Goal: Contribute content: Add original content to the website for others to see

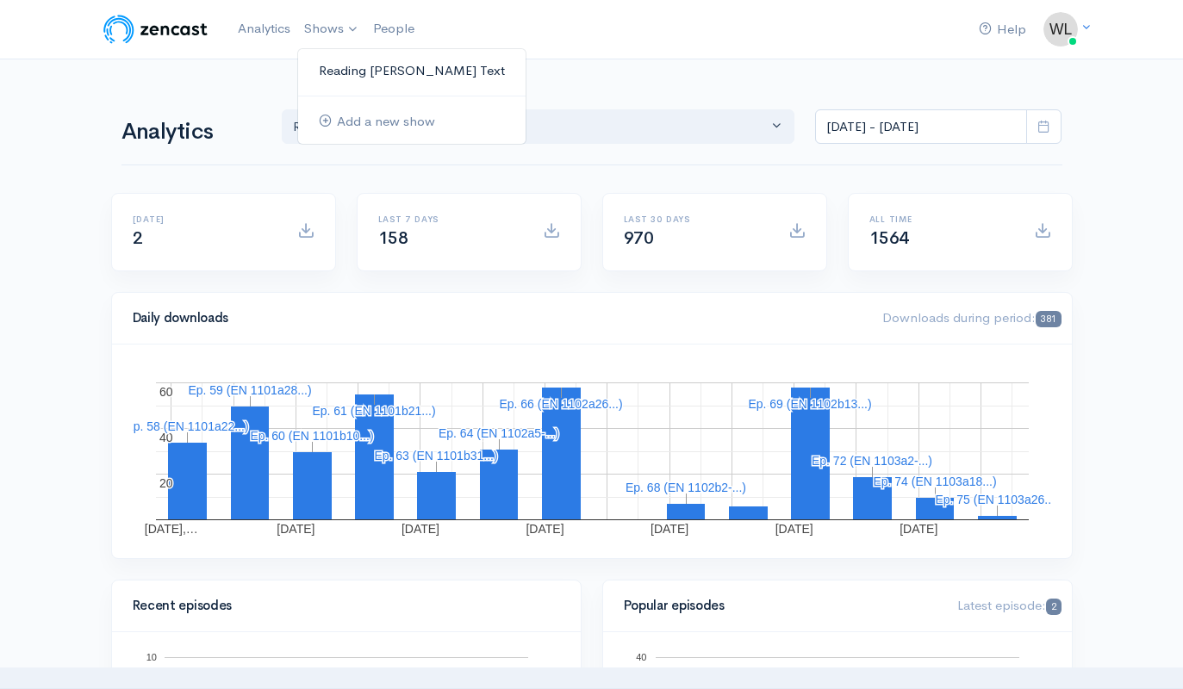
click at [363, 65] on link "Reading [PERSON_NAME] Text" at bounding box center [412, 71] width 228 height 30
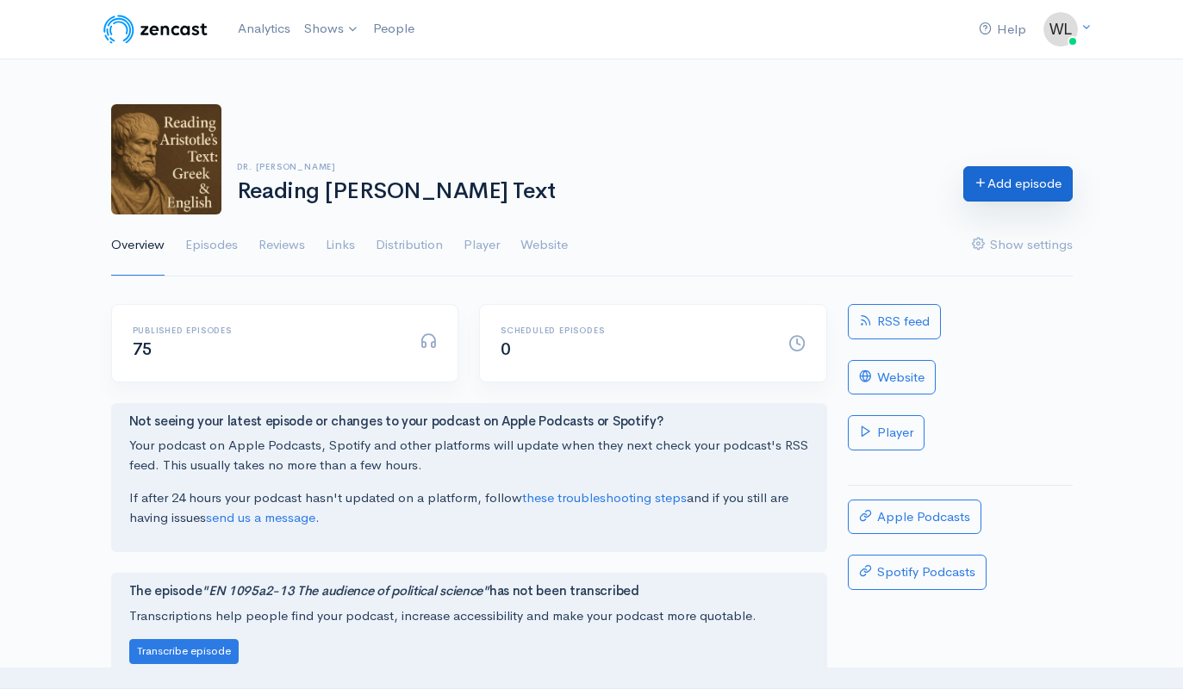
click at [1014, 183] on link "Add episode" at bounding box center [1017, 183] width 109 height 35
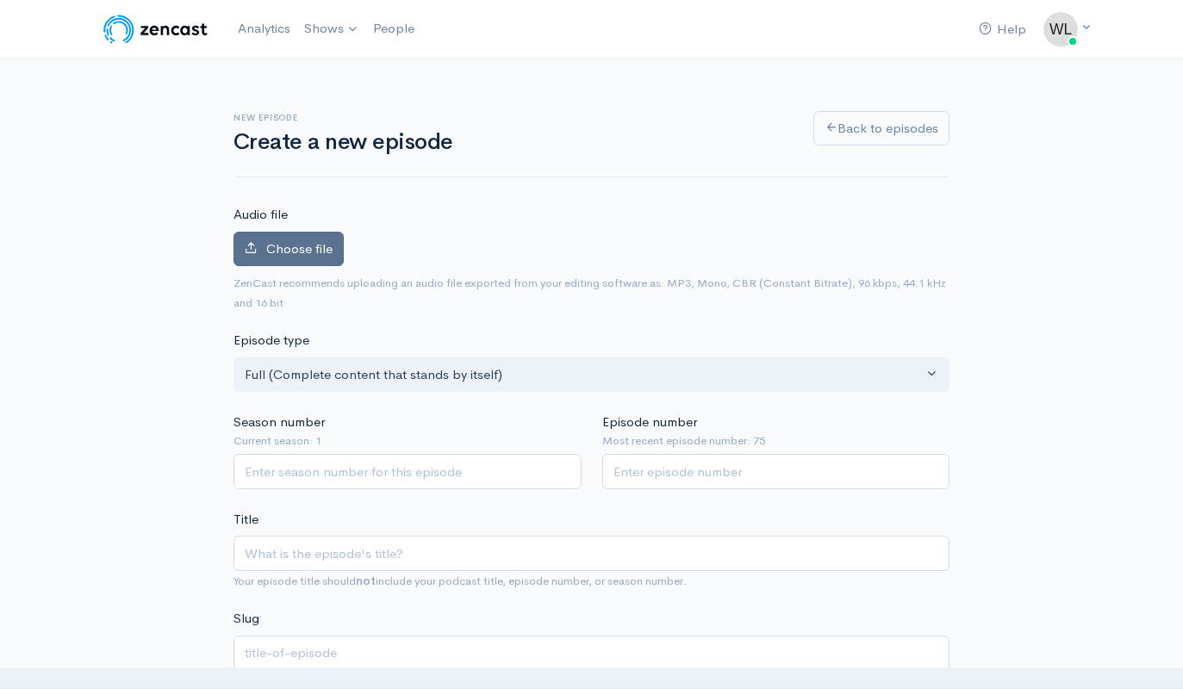
click at [283, 246] on span "Choose file" at bounding box center [299, 248] width 66 height 16
click at [0, 0] on input "Choose file" at bounding box center [0, 0] width 0 height 0
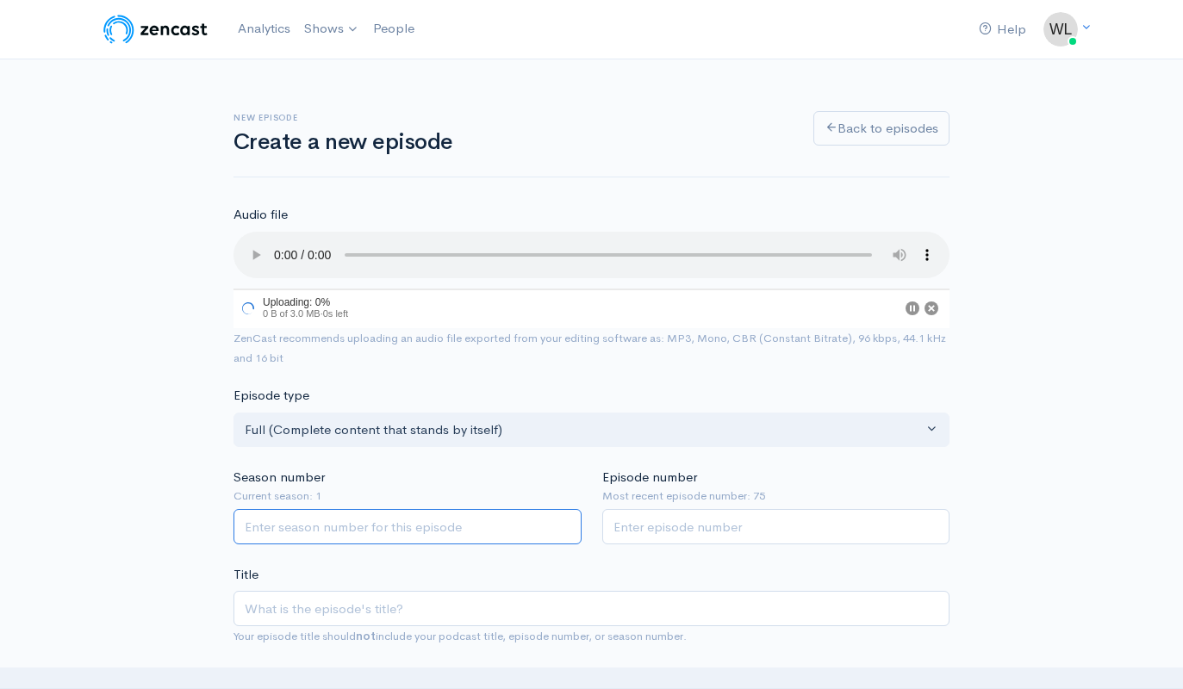
click at [479, 509] on input "Season number" at bounding box center [408, 526] width 348 height 35
type input "1"
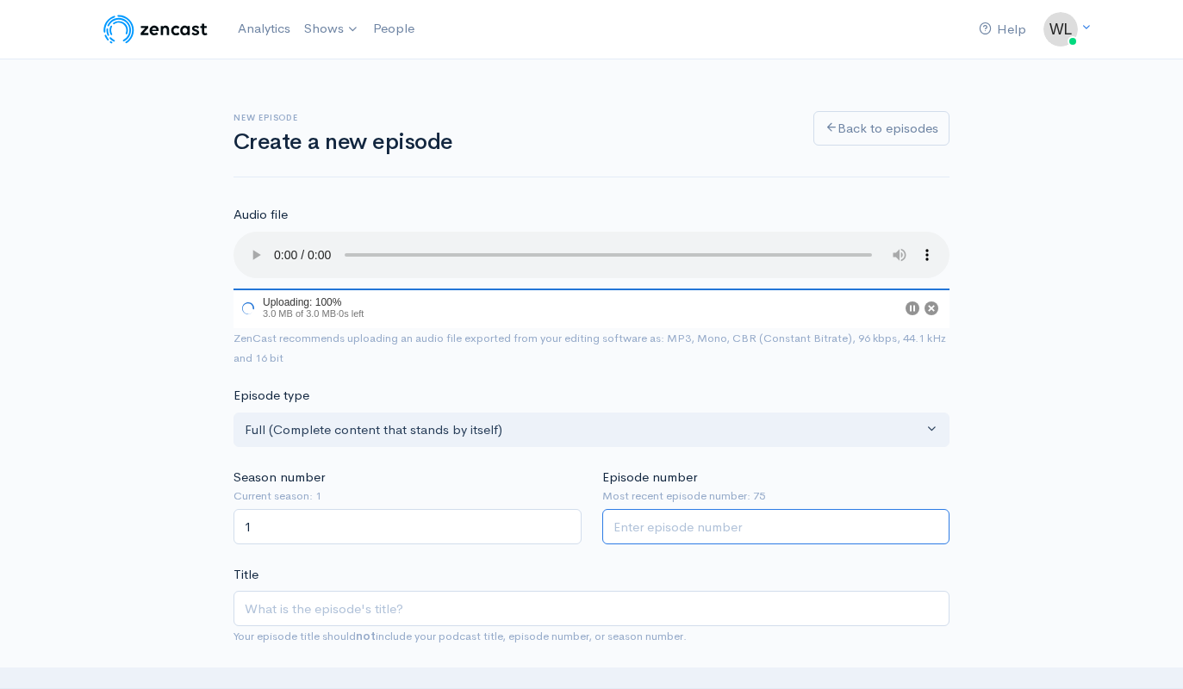
click at [745, 512] on input "Episode number" at bounding box center [776, 526] width 348 height 35
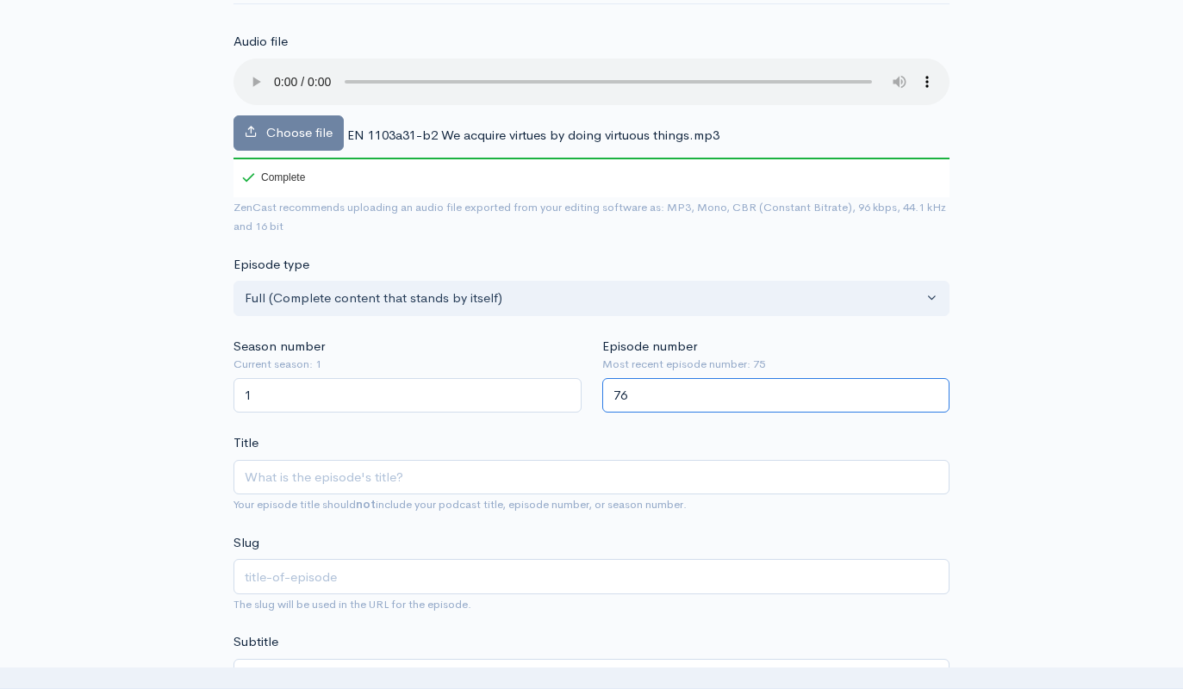
scroll to position [181, 0]
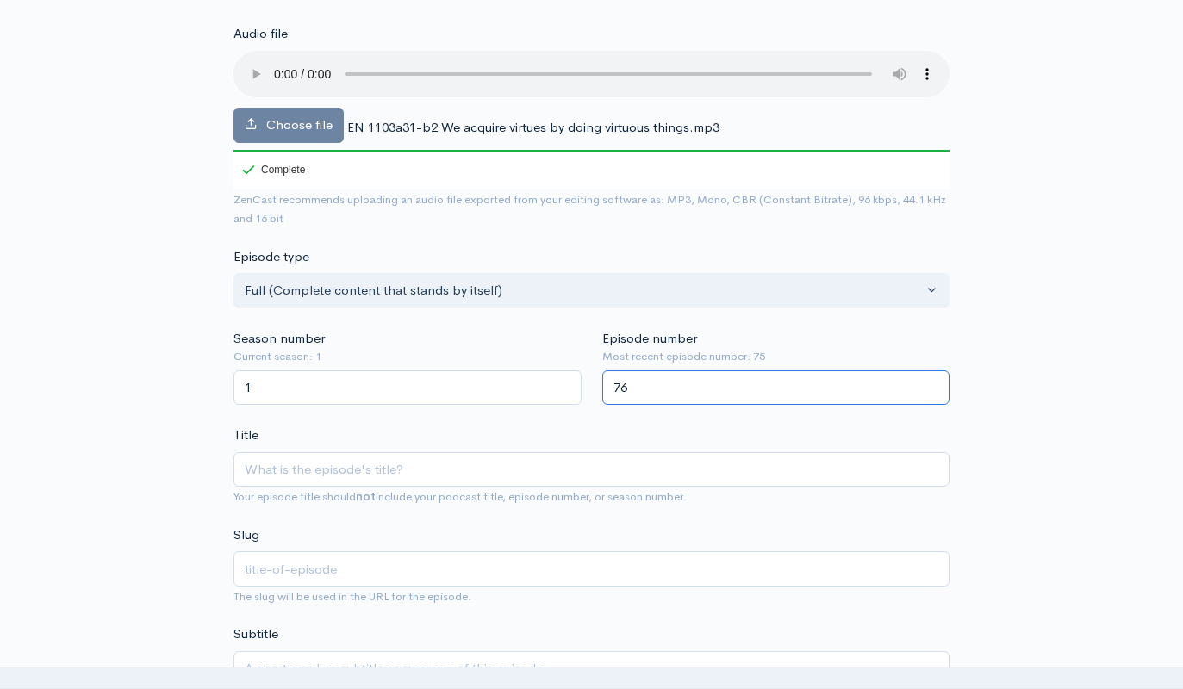
type input "76"
click at [597, 452] on input "Title" at bounding box center [592, 469] width 716 height 35
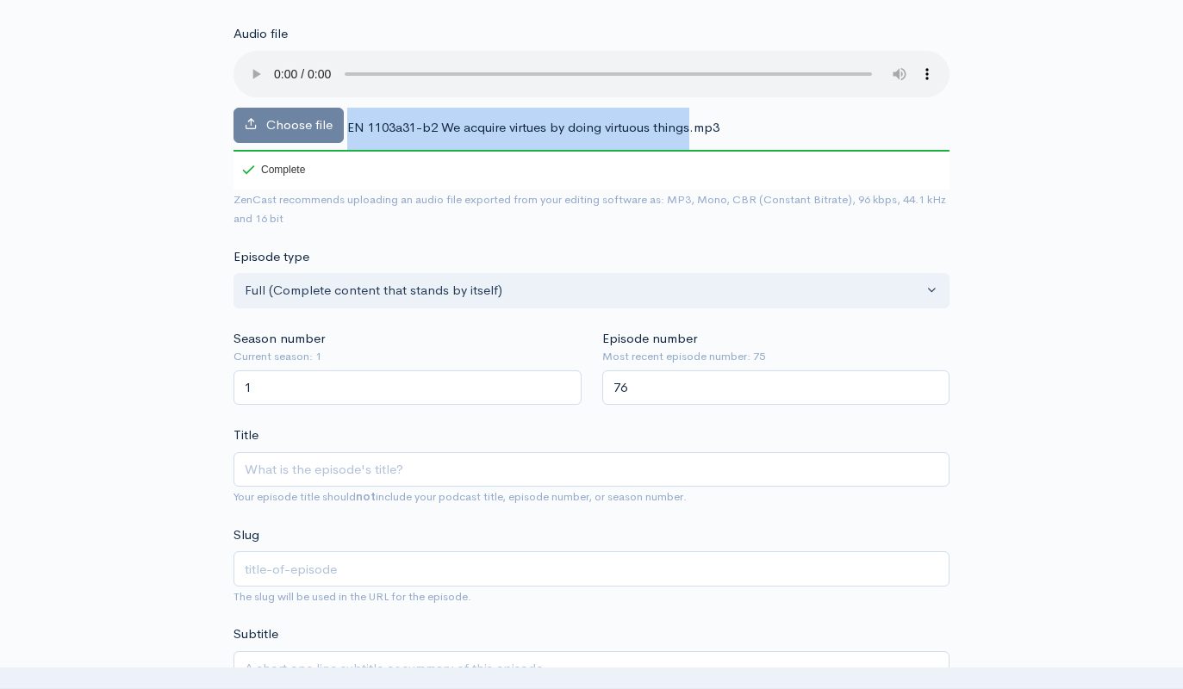
drag, startPoint x: 346, startPoint y: 106, endPoint x: 693, endPoint y: 102, distance: 346.5
click at [693, 119] on span "EN 1103a31-b2 We acquire virtues by doing virtuous things.mp3" at bounding box center [533, 127] width 372 height 16
copy div "EN 1103a31-b2 We acquire virtues by doing virtuous things"
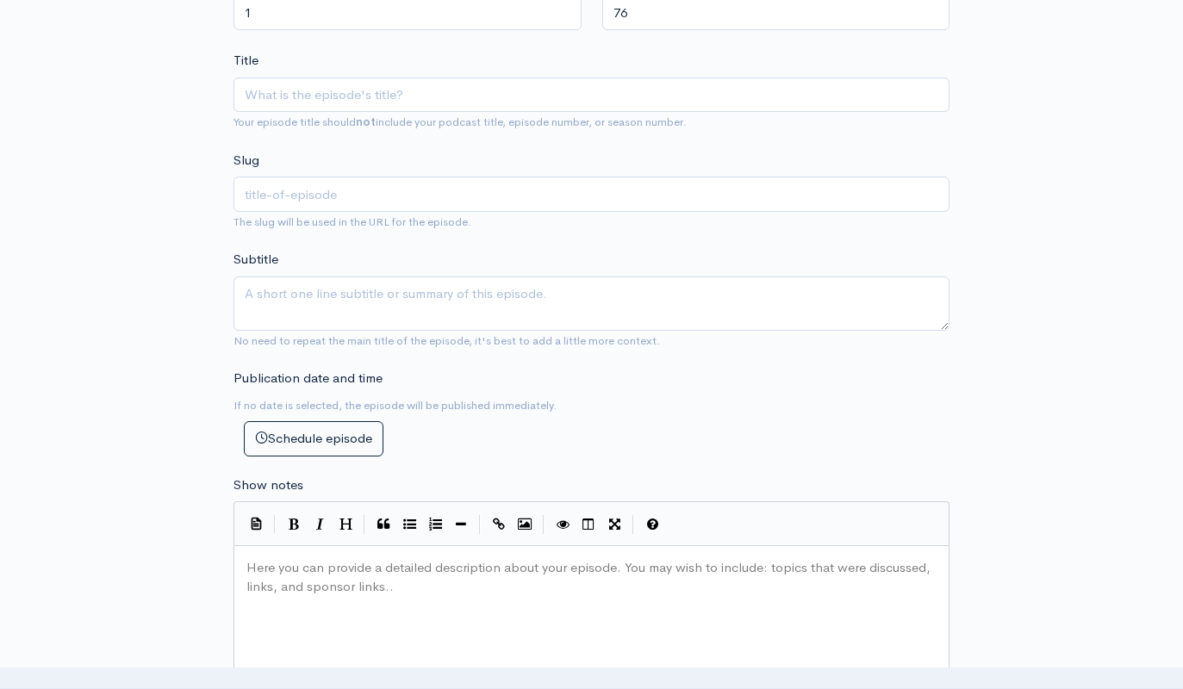
scroll to position [602, 0]
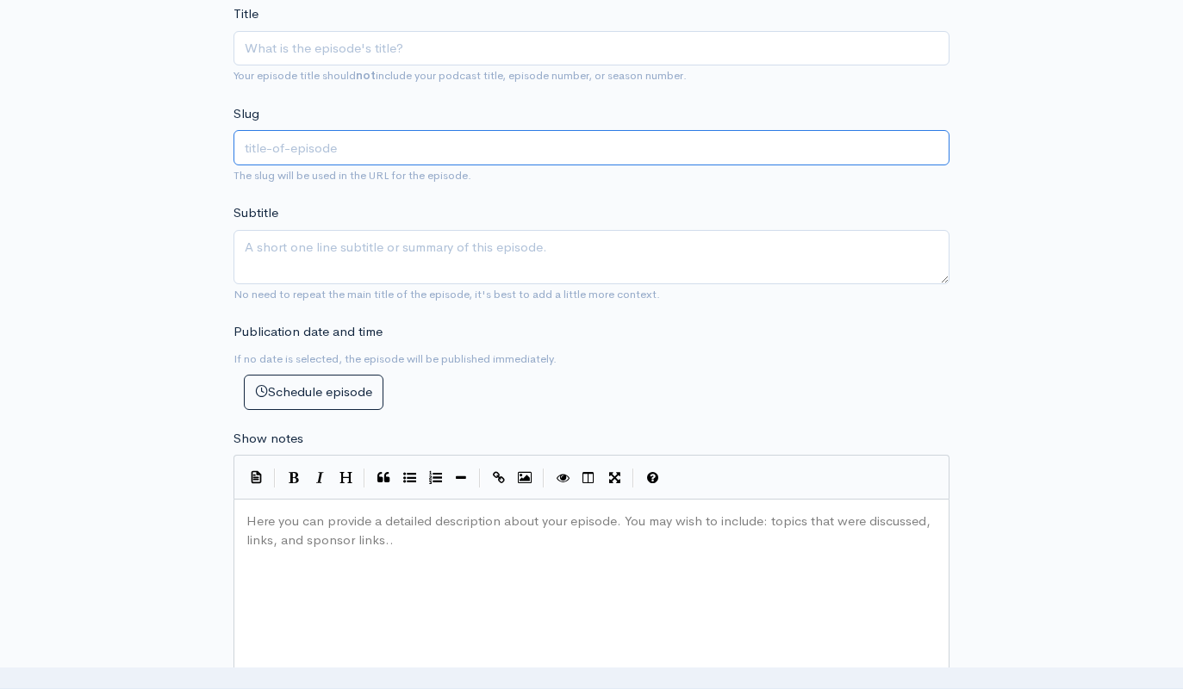
click at [449, 130] on input "text" at bounding box center [592, 147] width 716 height 35
paste input "EN 1103a31-b2 We acquire virtues by doing virtuous things"
type input "EN 1103a31-b2 We acquire virtues by doing virtuous things"
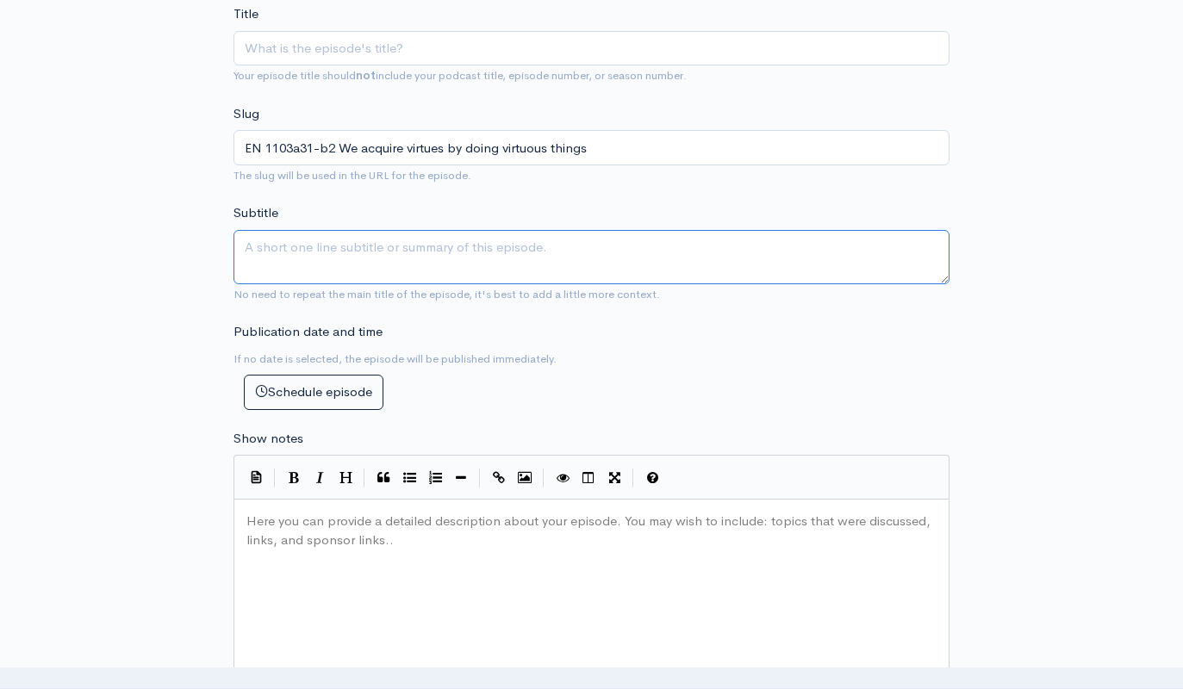
click at [458, 234] on textarea "Subtitle" at bounding box center [592, 257] width 716 height 54
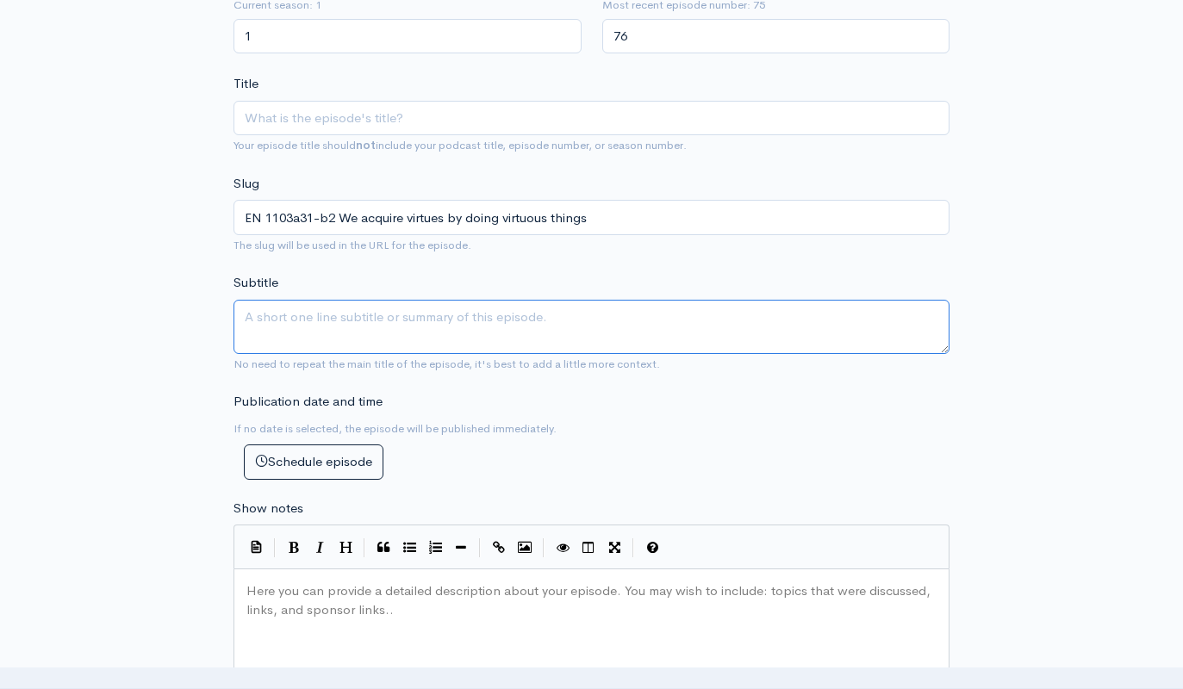
scroll to position [418, 0]
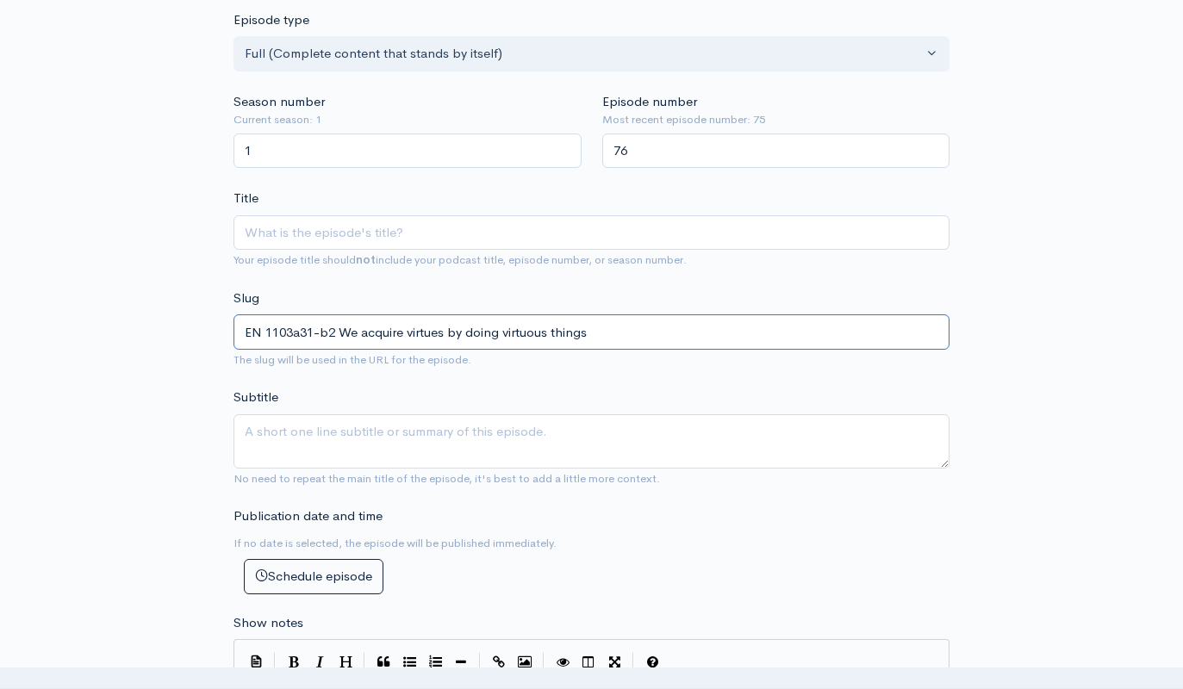
click at [460, 315] on input "EN 1103a31-b2 We acquire virtues by doing virtuous things" at bounding box center [592, 332] width 716 height 35
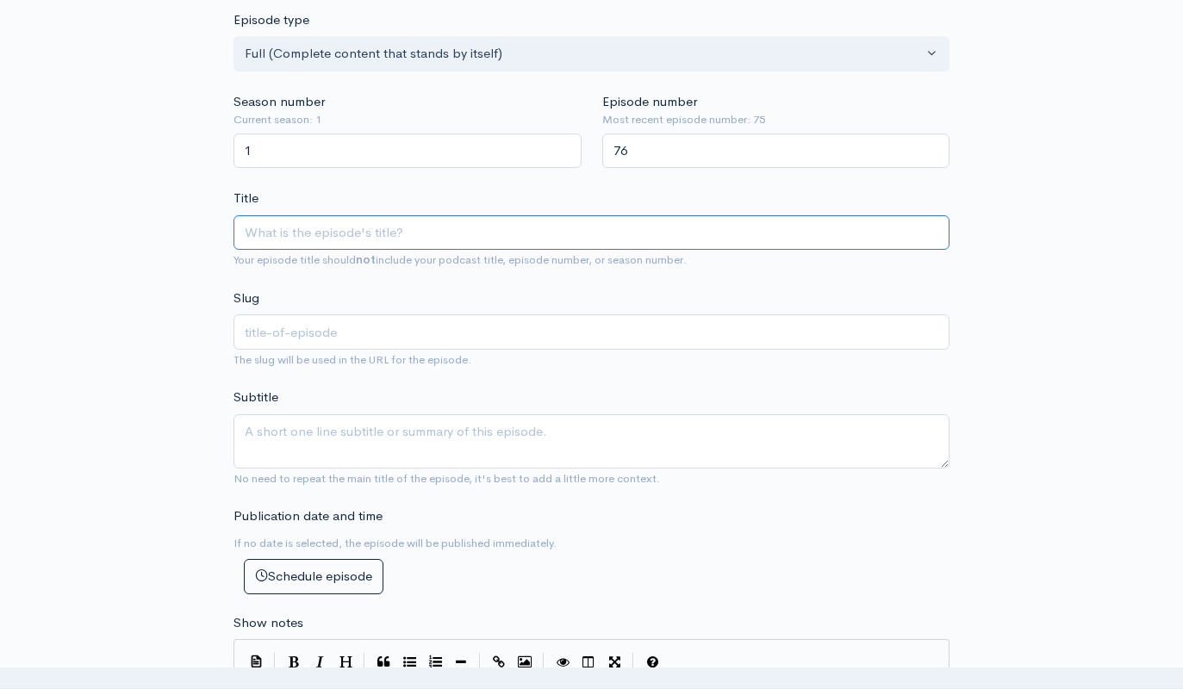
click at [456, 215] on input "Title" at bounding box center [592, 232] width 716 height 35
paste input "EN 1103a31-b2 We acquire virtues by doing virtuous things"
type input "EN 1103a31-b2 We acquire virtues by doing virtuous things"
type input "en-1103a31-b2-we-acquire-virtues-by-doing-virtuous-things"
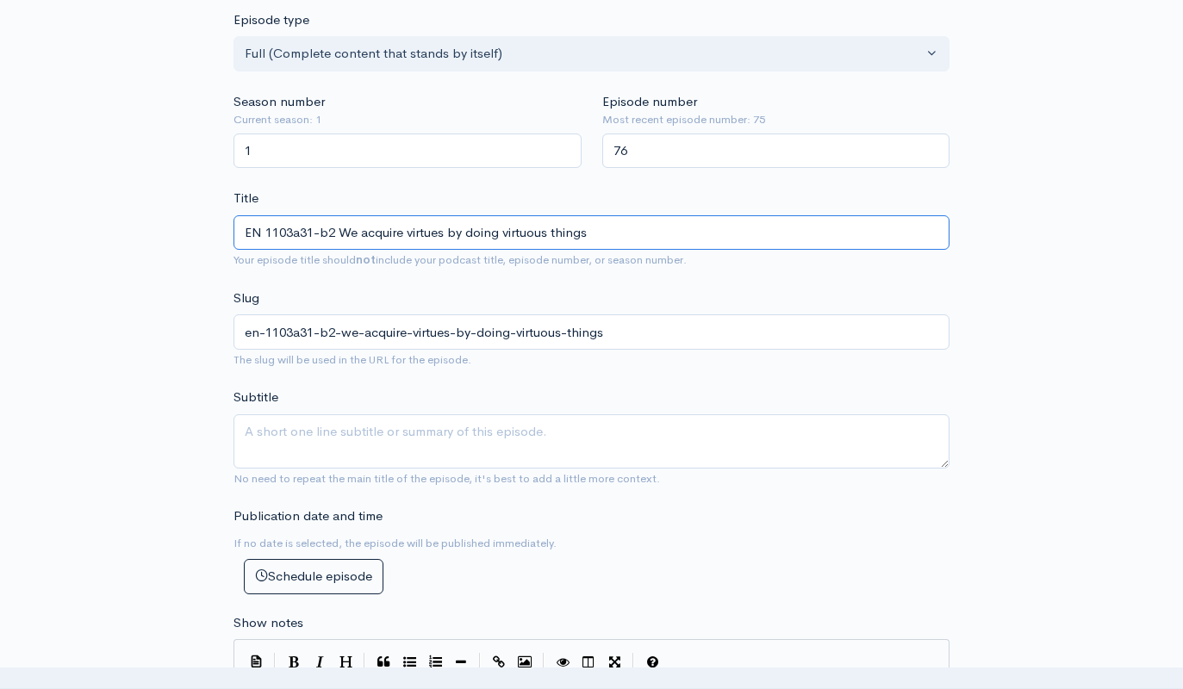
type input "EN 1103a31-b2 We acquire virtues by doing virtuous things"
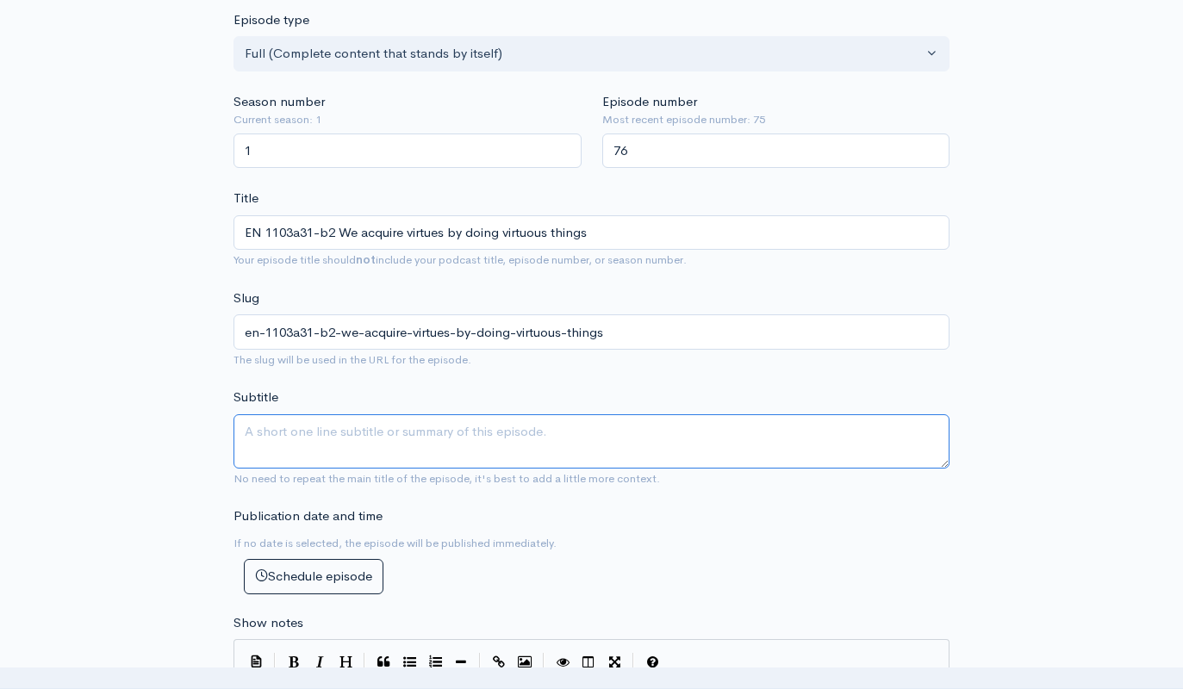
click at [412, 417] on textarea "Subtitle" at bounding box center [592, 442] width 716 height 54
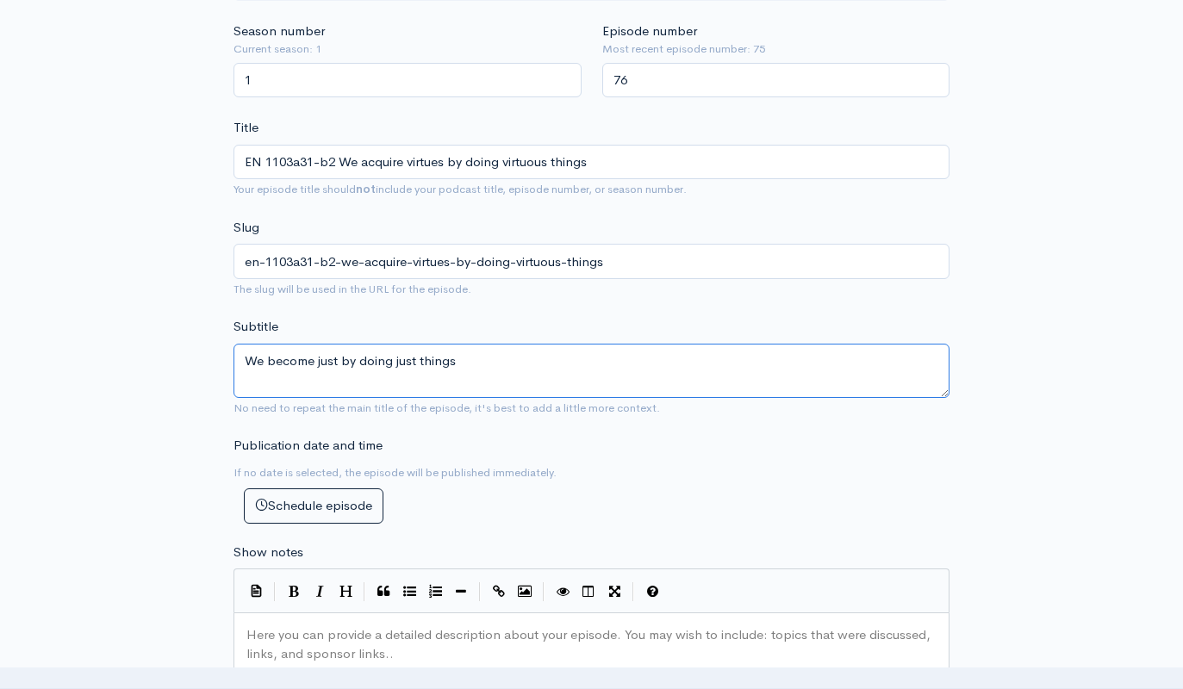
scroll to position [709, 0]
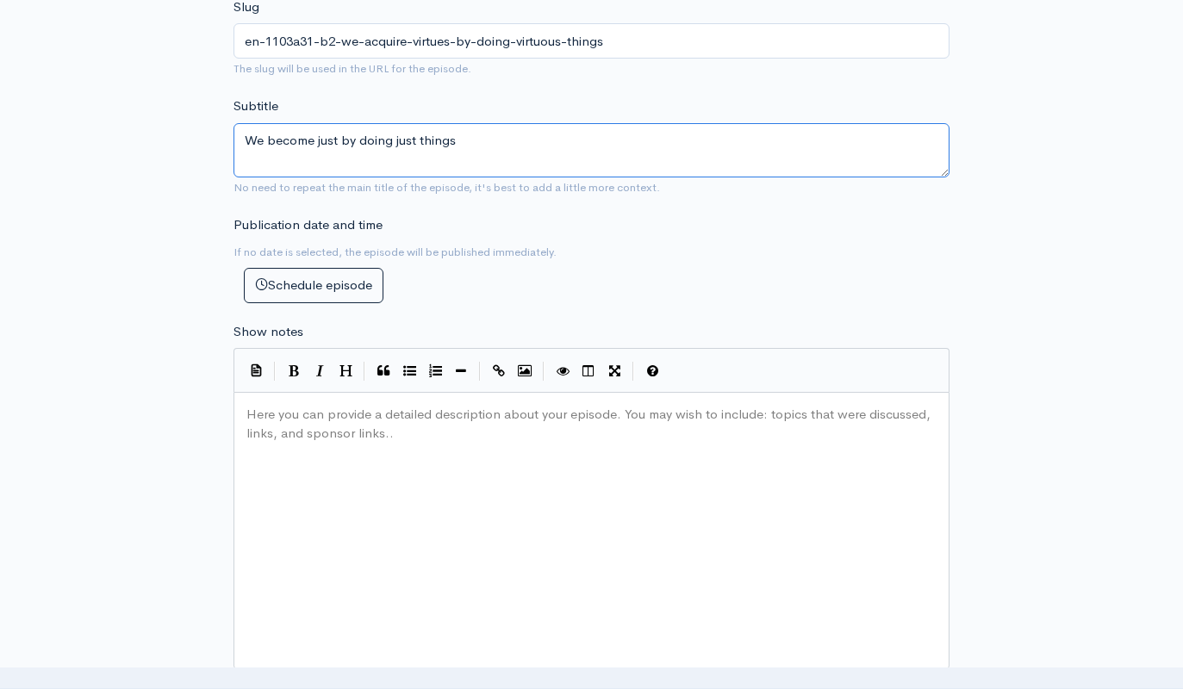
type textarea "We become just by doing just things"
click at [452, 453] on div "Here you can provide a detailed description about your episode. You may wish to…" at bounding box center [613, 553] width 740 height 302
click at [405, 546] on div "Here you can provide a detailed description about your episode. You may wish to…" at bounding box center [613, 553] width 740 height 302
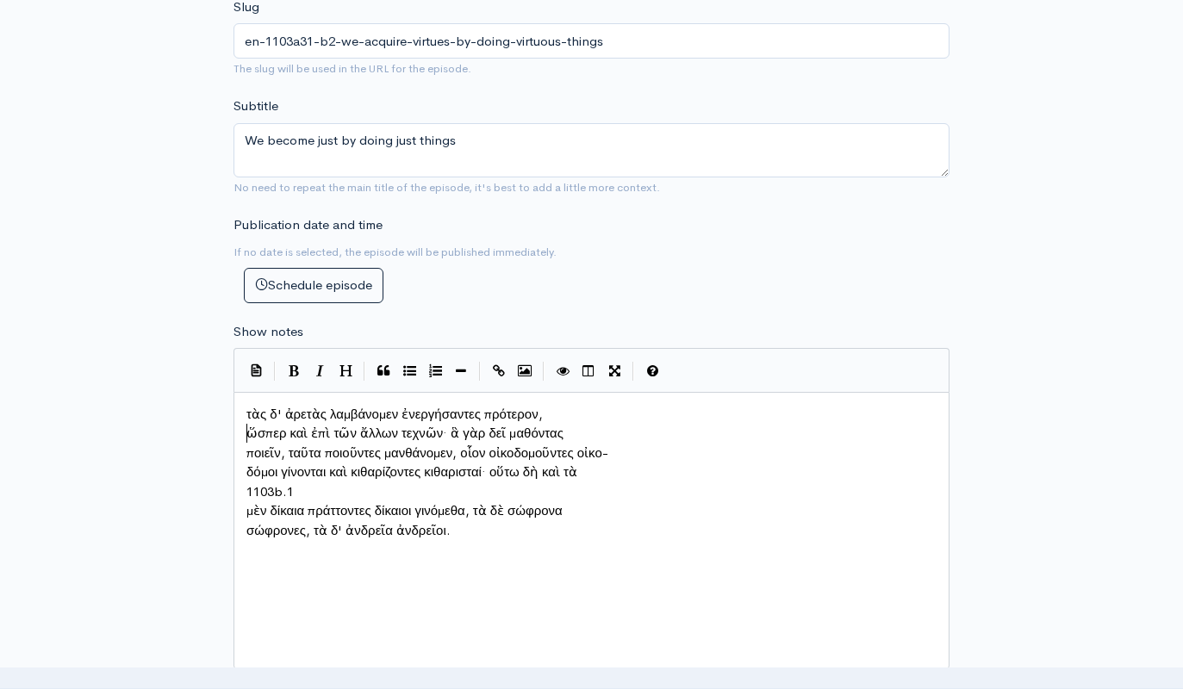
click at [246, 424] on pre "ὥσπερ καὶ ἐπὶ τῶν ἄλλων τεχνῶν· ἃ γὰρ δεῖ μαθόντας" at bounding box center [591, 434] width 697 height 20
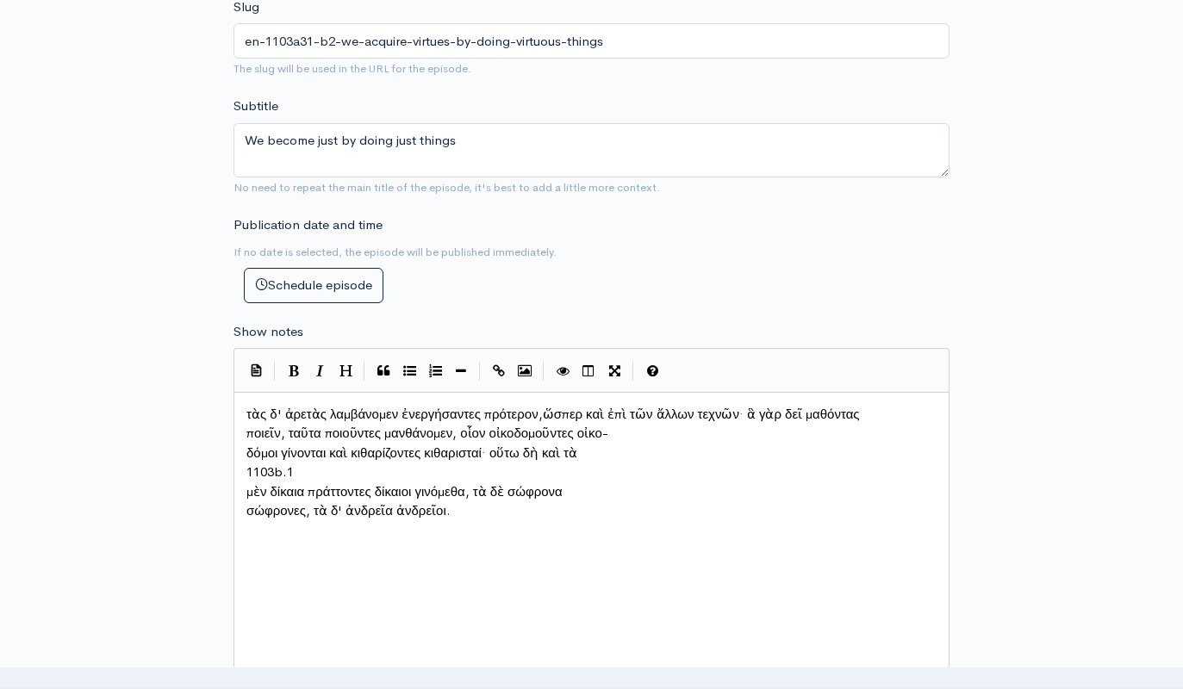
scroll to position [9, 3]
click at [244, 444] on pre "δόμοι γίνονται καὶ κιθαρίζοντες κιθαρισταί· οὕτω δὴ καὶ τὰ" at bounding box center [591, 454] width 697 height 20
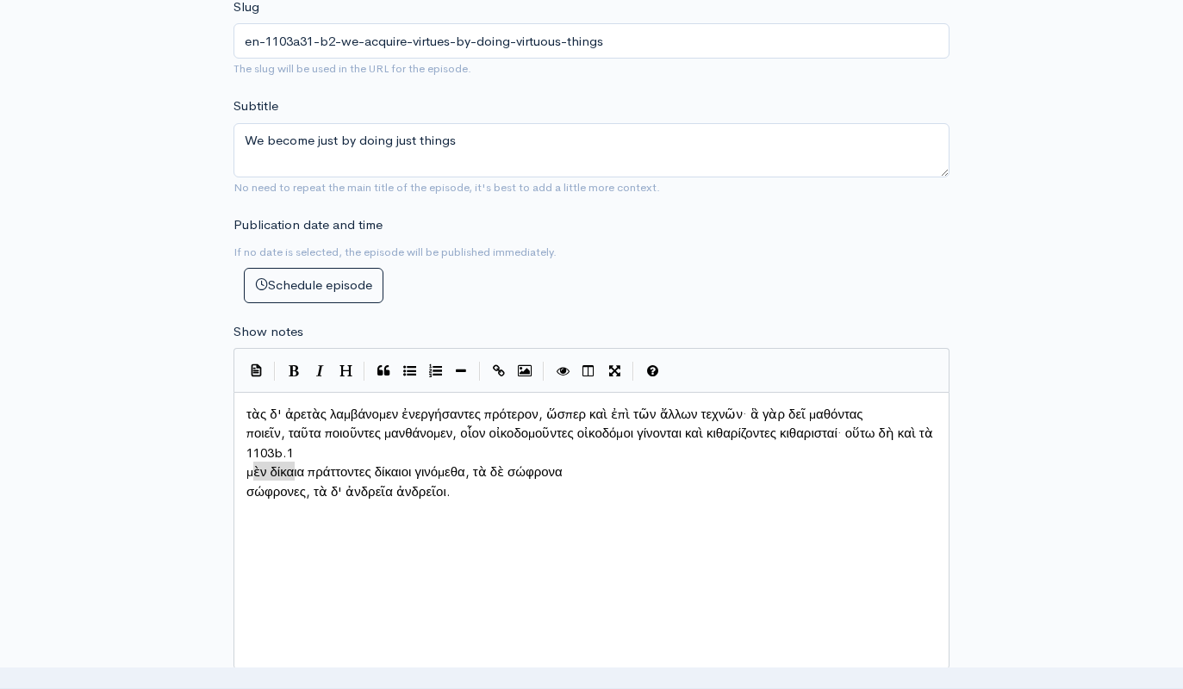
type textarea "1103b.1"
drag, startPoint x: 304, startPoint y: 462, endPoint x: 232, endPoint y: 458, distance: 72.5
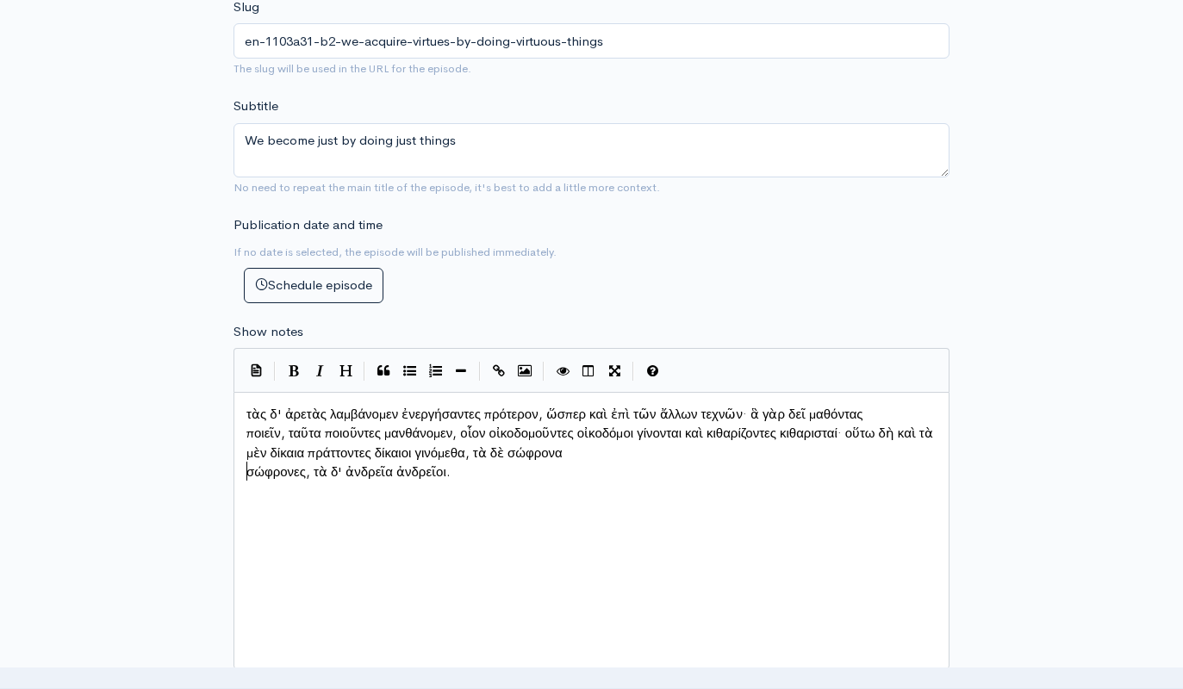
click at [246, 461] on pre "μὲν δίκαια πράττοντες δίκαιοι γινόμεθα, τὰ δὲ σώφρονα" at bounding box center [591, 454] width 697 height 20
click at [246, 470] on pre "σώφρονες, τὰ δ' ἀνδρεῖα ἀνδρεῖοι." at bounding box center [591, 473] width 697 height 20
click at [574, 470] on div "x τὰς δ' ἀρετὰς λαμβάνομεν ἐνεργήσαντες πρότερον, ὥσπερ καὶ ἐπὶ τῶν ἄλλων τεχνῶ…" at bounding box center [613, 553] width 740 height 302
click at [243, 424] on pre "ποιεῖν, ταῦτα ποιοῦντες μανθάνομεν, οἷον οἰκοδομοῦντες οἰκοδόμοι γίνονται καὶ κ…" at bounding box center [591, 443] width 697 height 39
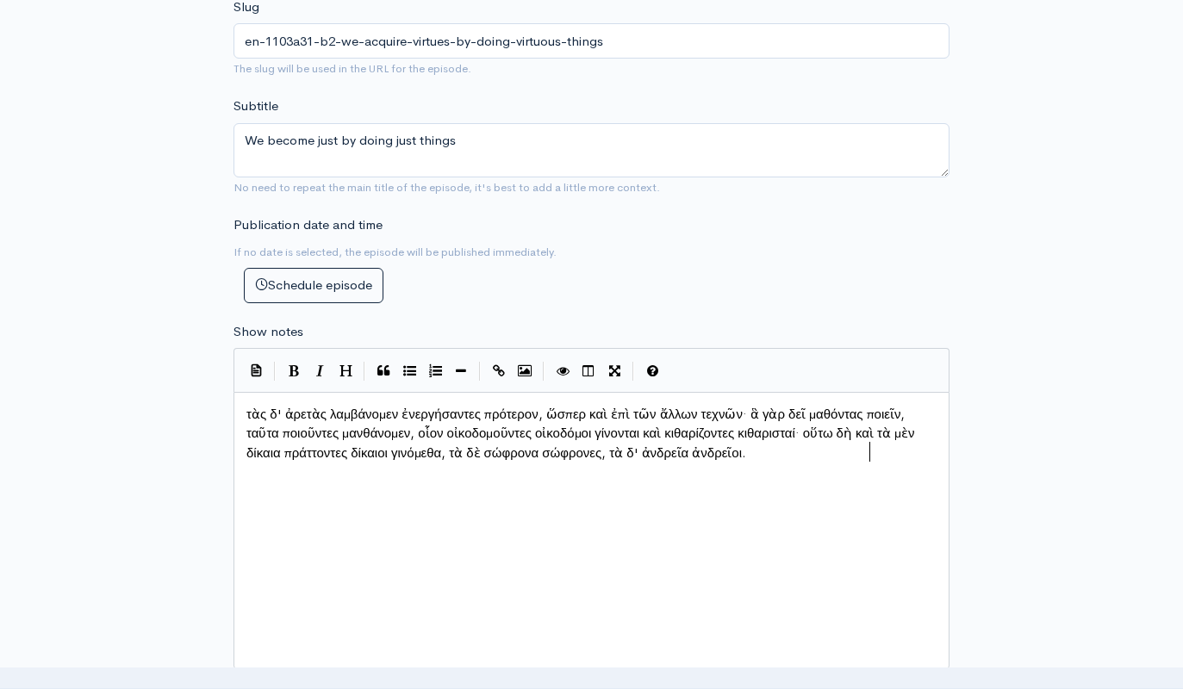
click at [403, 530] on div "x τὰς δ' ἀρετὰς λαμβάνομεν ἐνεργήσαντες πρότερον, ὥσπερ καὶ ἐπὶ τῶν ἄλλων τεχνῶ…" at bounding box center [613, 553] width 740 height 302
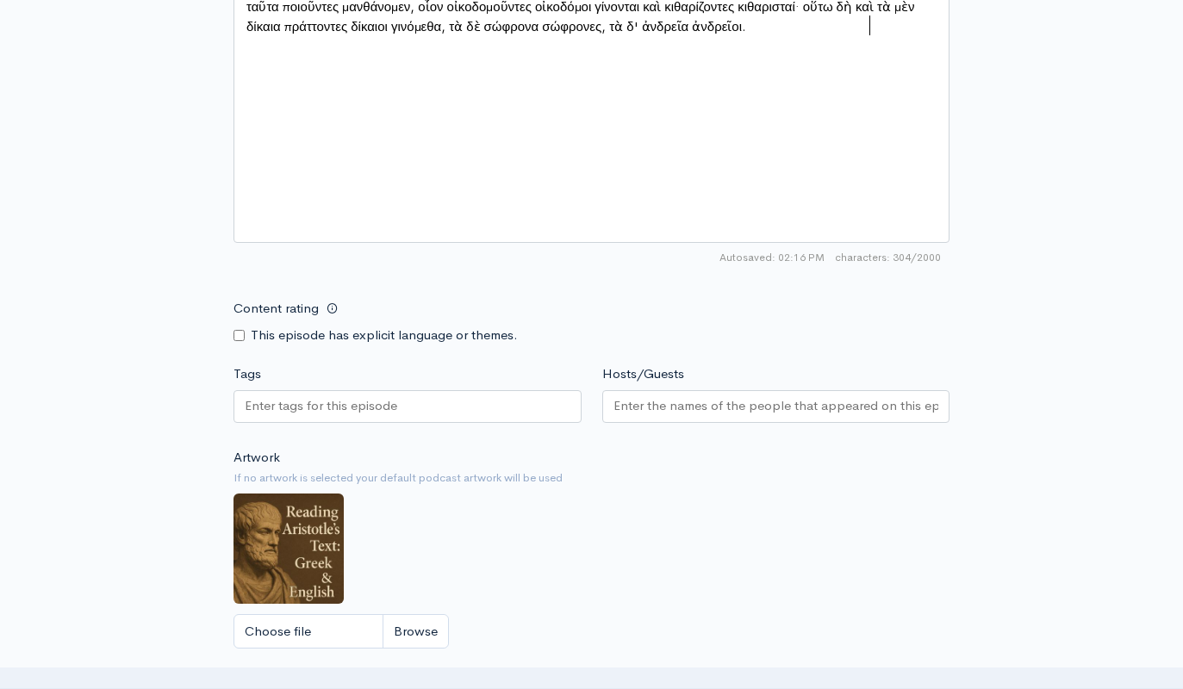
scroll to position [1235, 0]
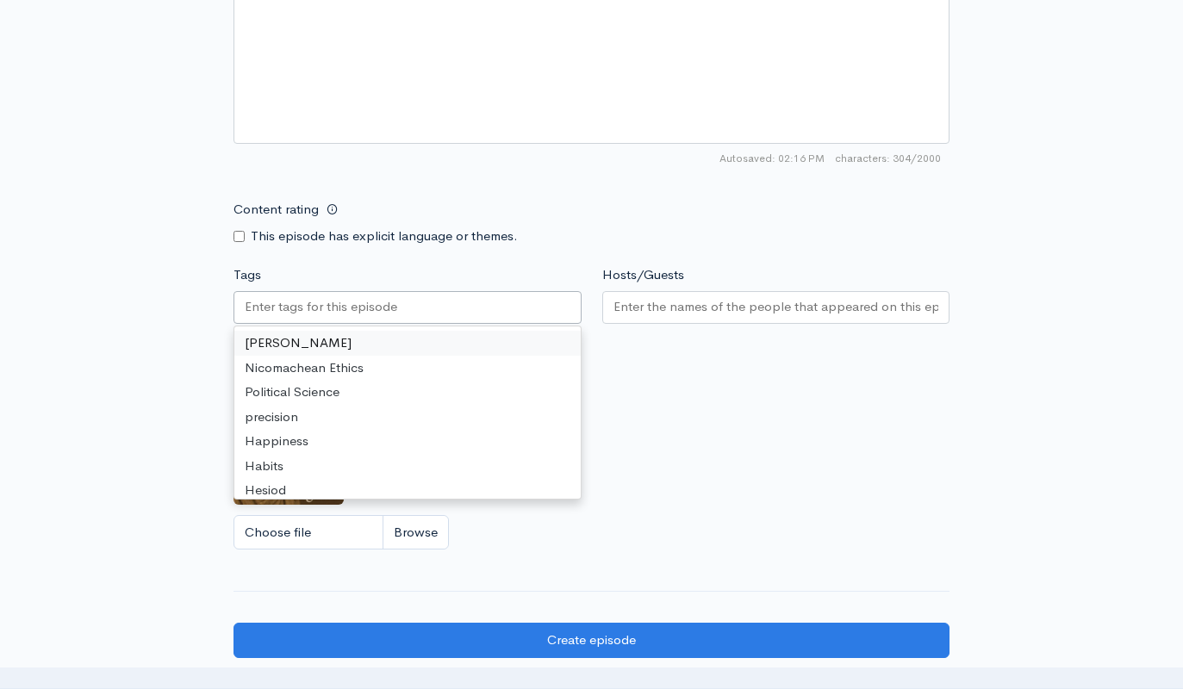
click at [387, 302] on input "Tags" at bounding box center [322, 307] width 155 height 20
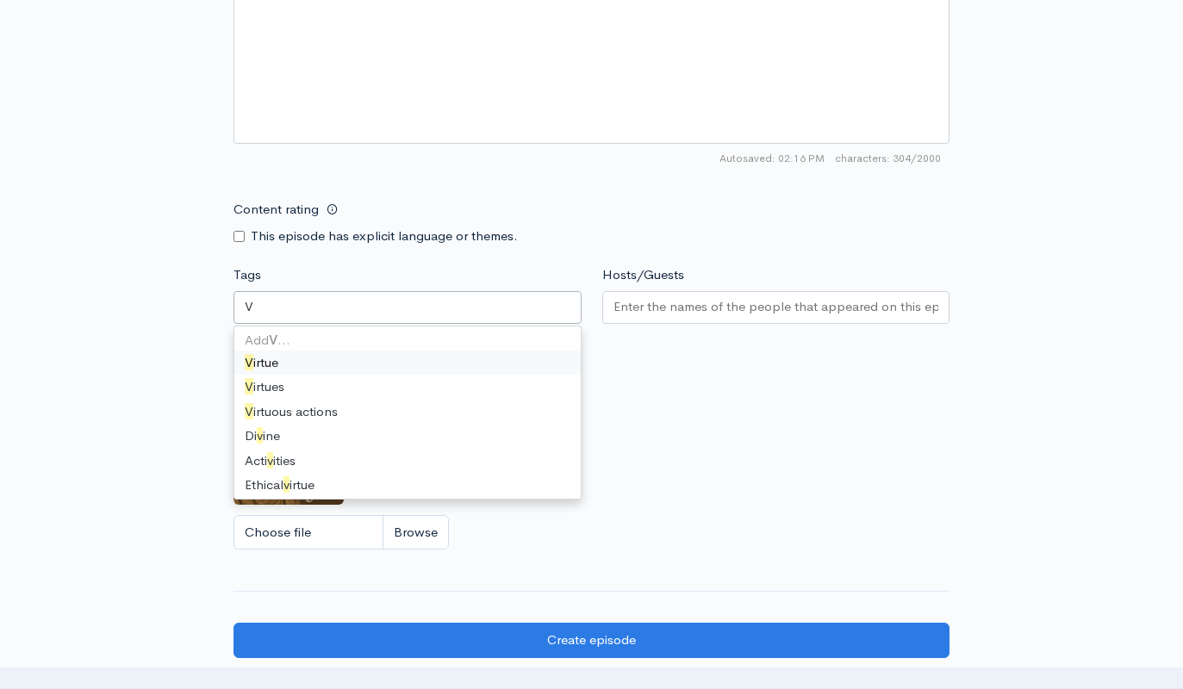
type input "Vi"
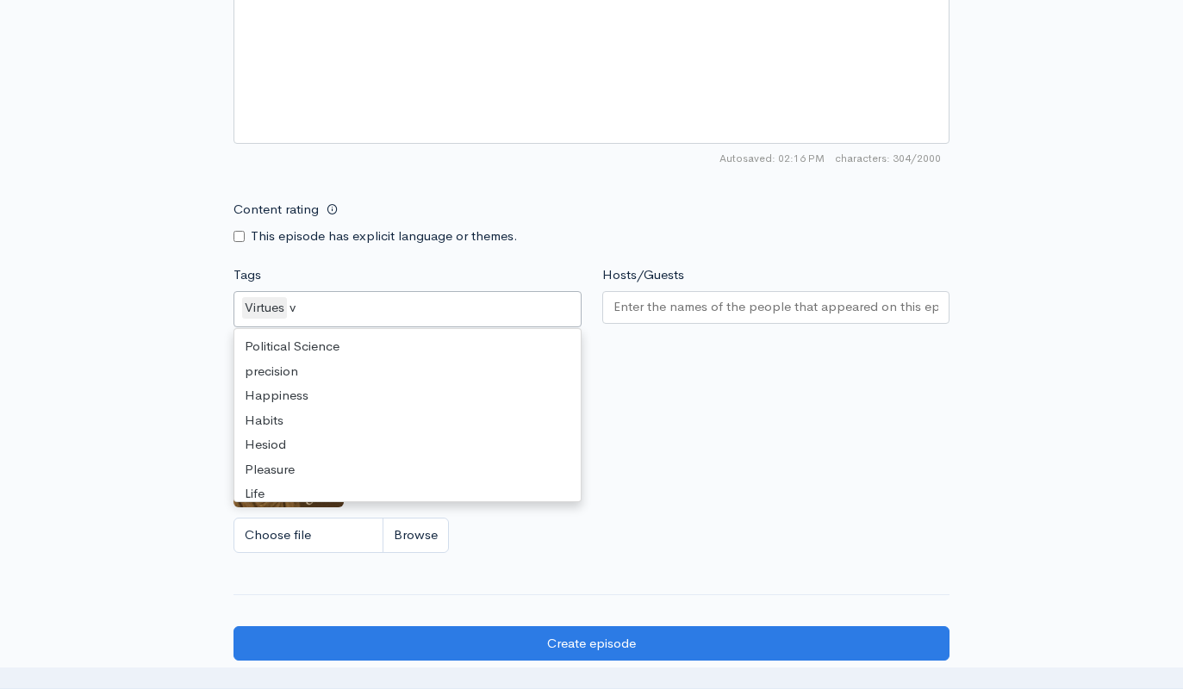
type input "vi"
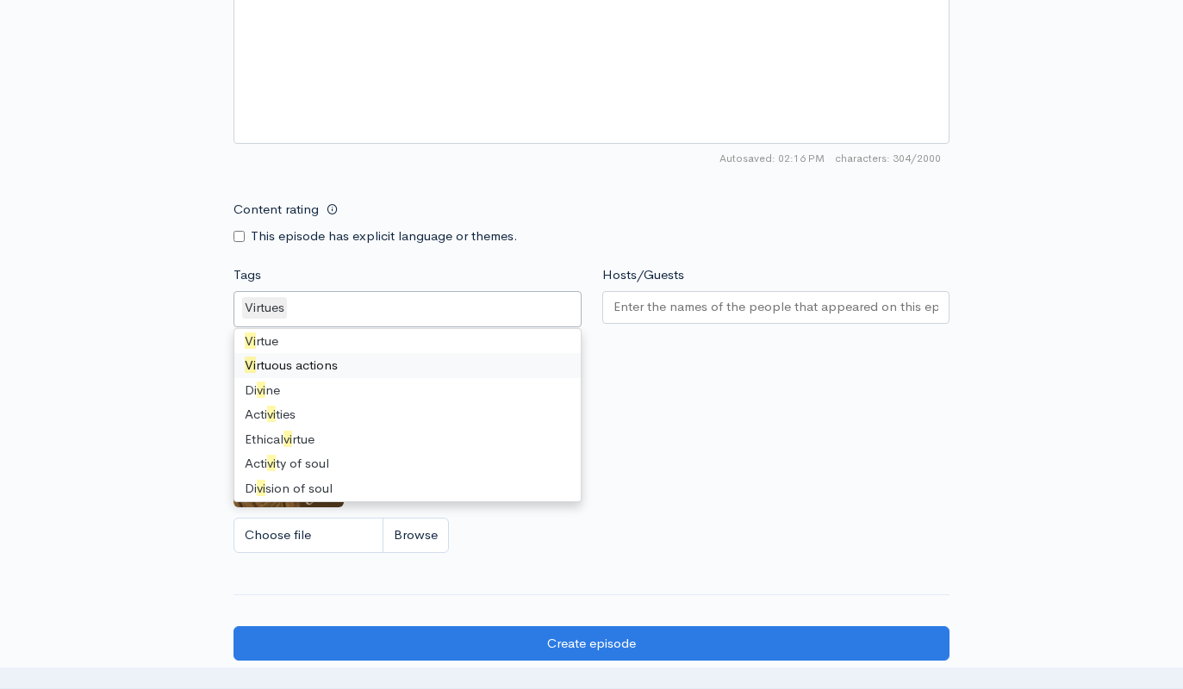
scroll to position [637, 0]
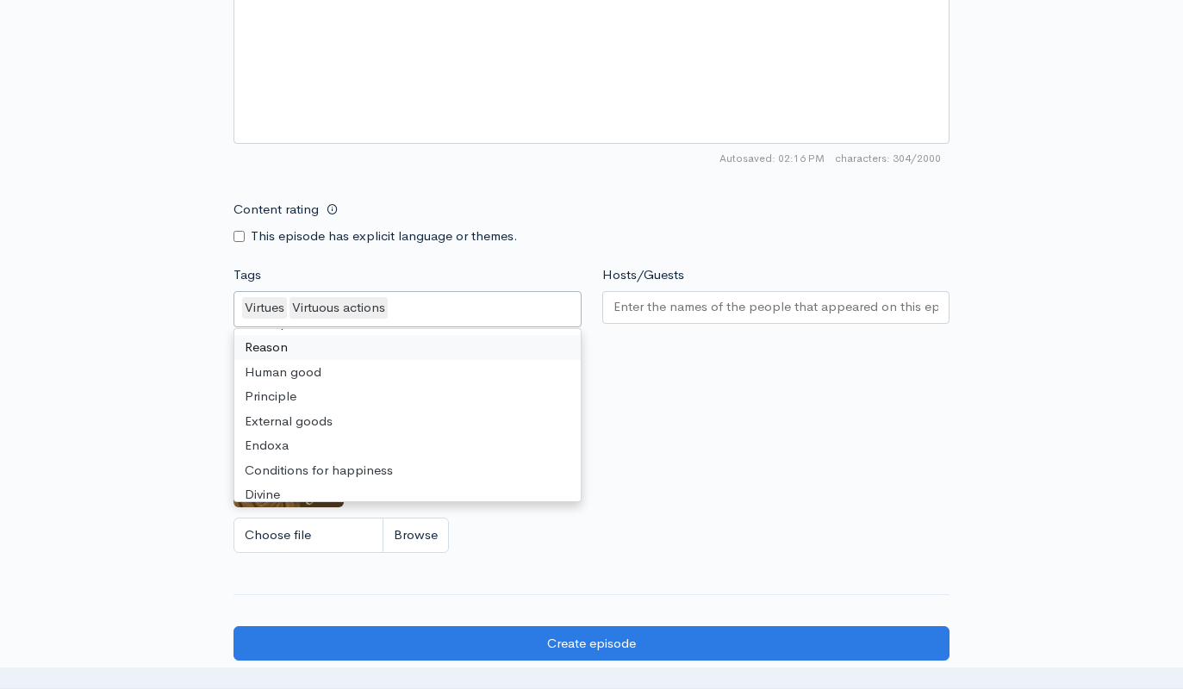
click at [792, 307] on input "Hosts/Guests" at bounding box center [777, 307] width 326 height 20
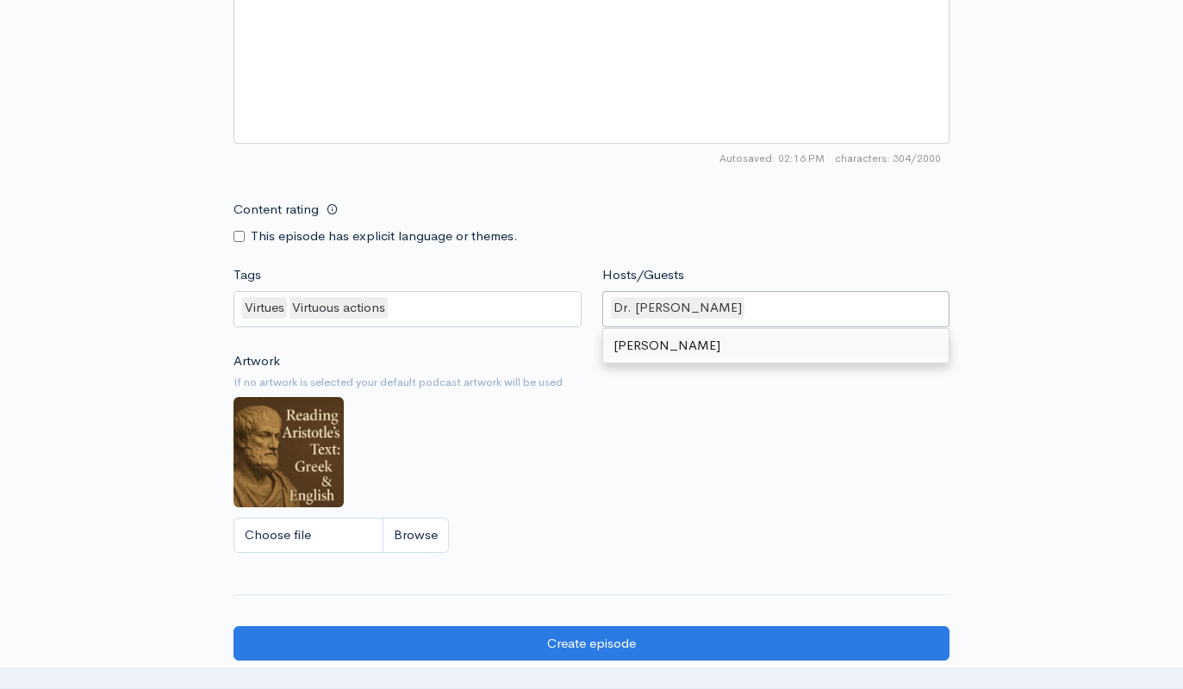
click at [675, 413] on div "Artwork If no artwork is selected your default podcast artwork will be used Cho…" at bounding box center [592, 458] width 716 height 212
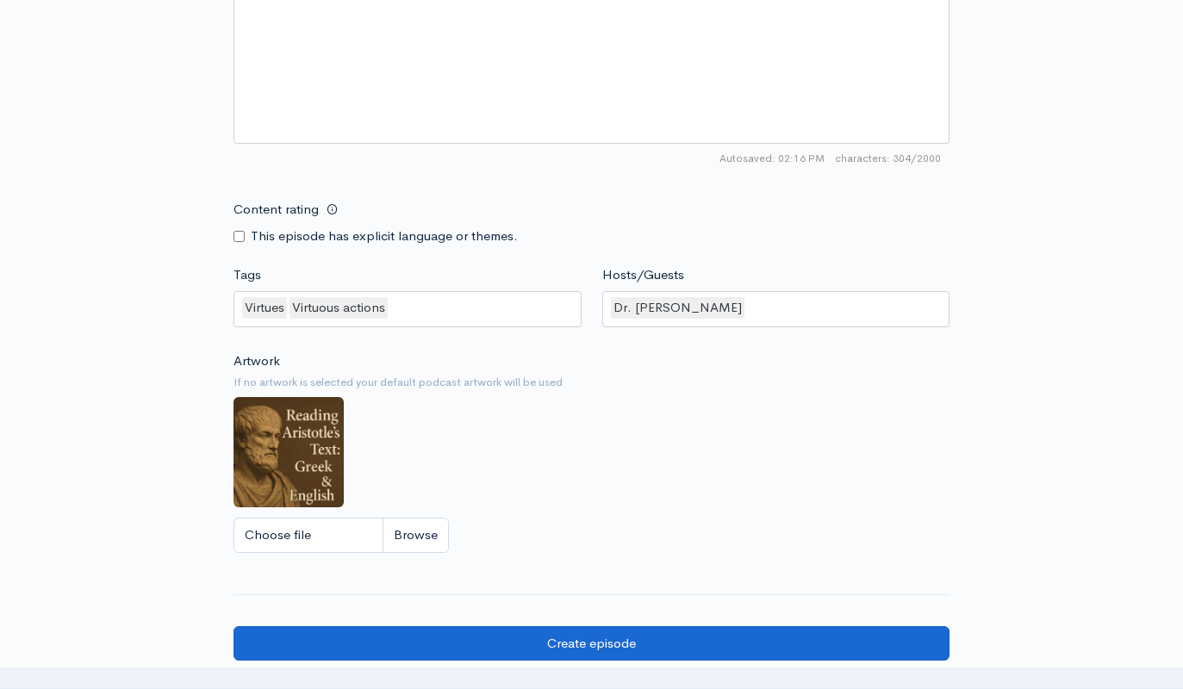
click at [608, 634] on input "Create episode" at bounding box center [592, 644] width 716 height 35
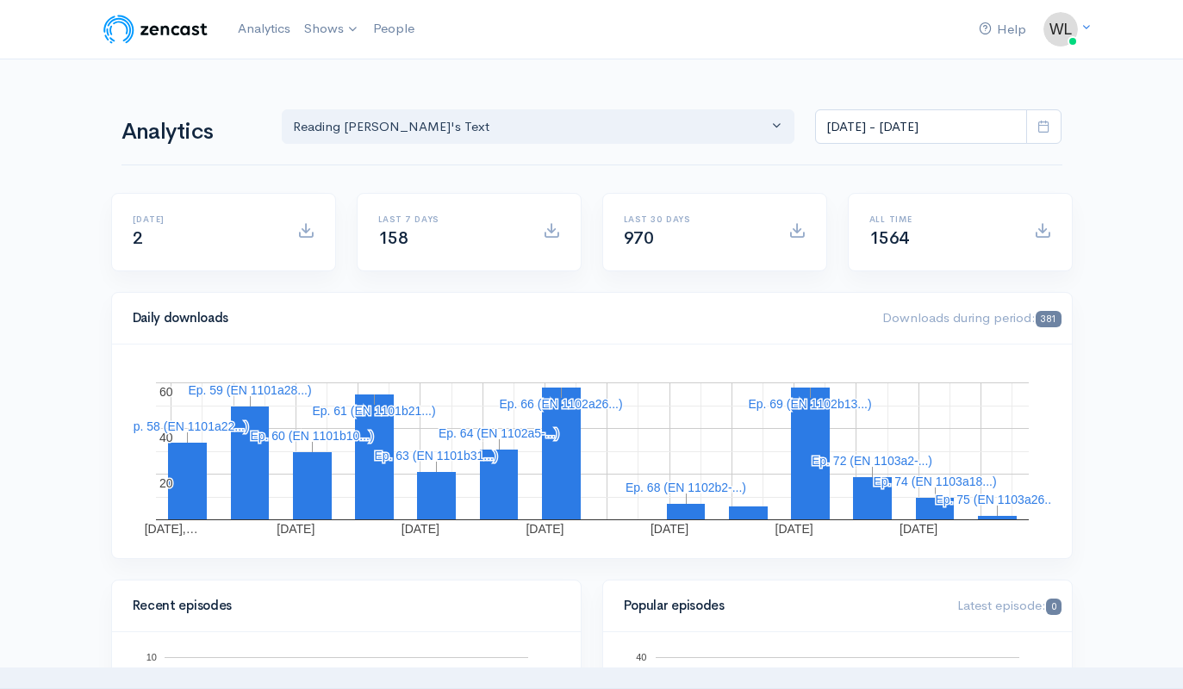
click at [1041, 121] on icon at bounding box center [1044, 126] width 13 height 13
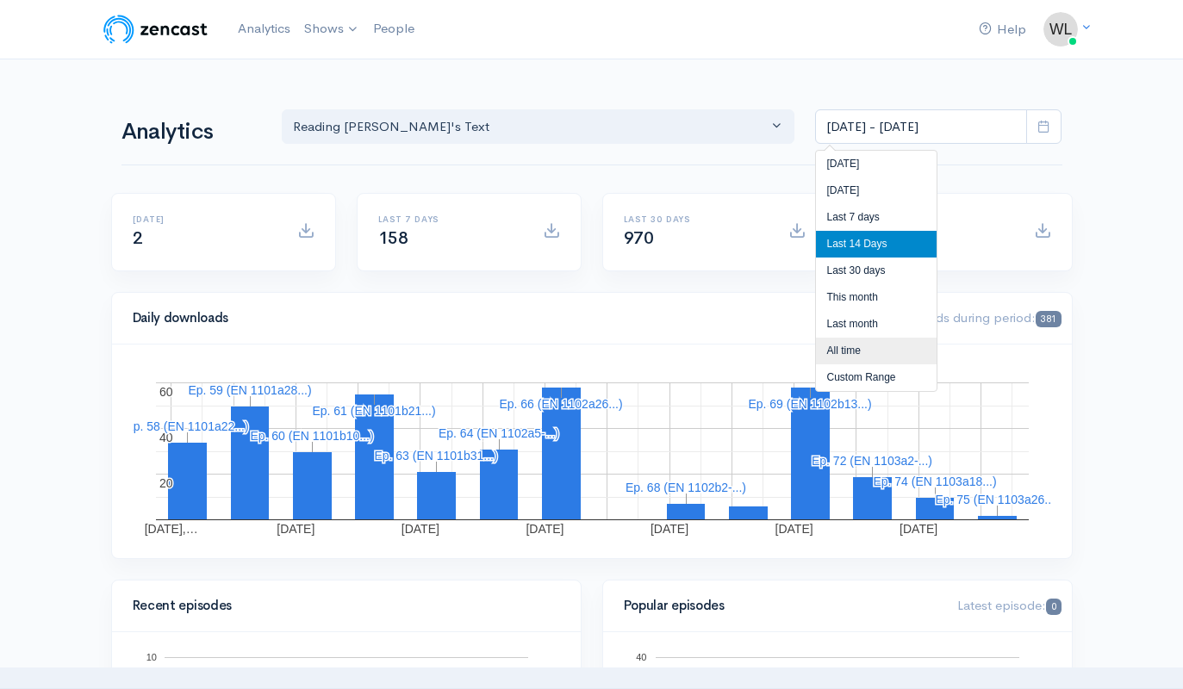
click at [864, 346] on li "All time" at bounding box center [876, 351] width 121 height 27
type input "Jun 14, 2025 - Aug 30, 2025"
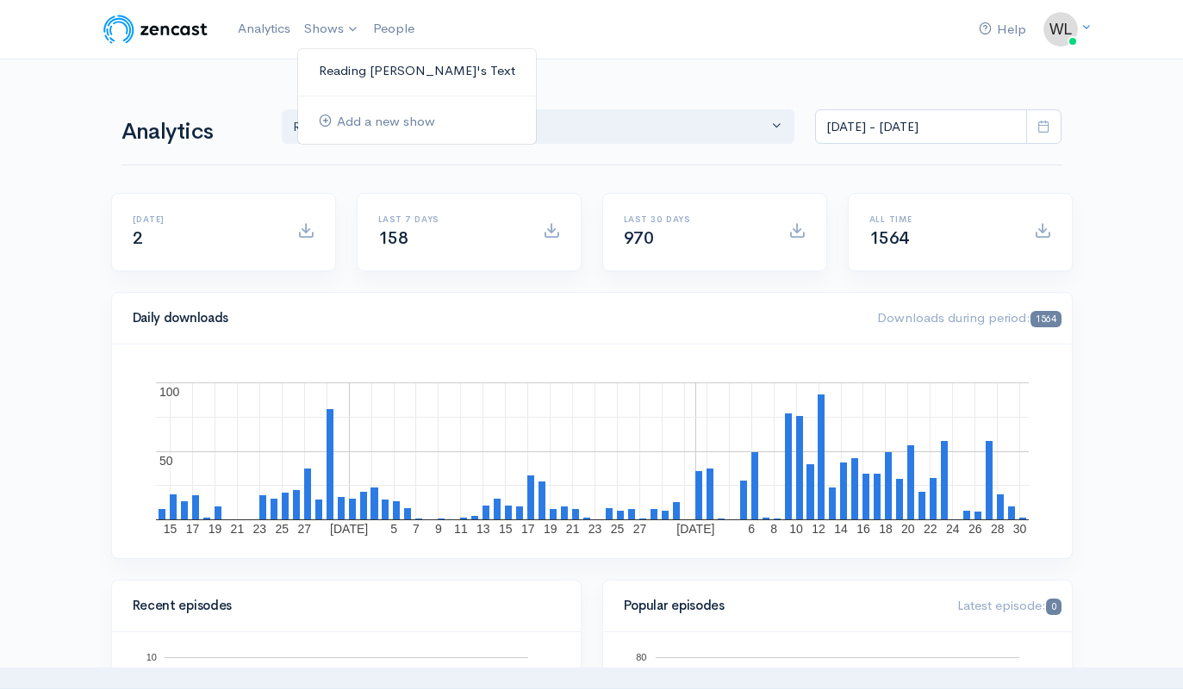
click at [350, 66] on link "Reading [PERSON_NAME] Text" at bounding box center [417, 71] width 238 height 30
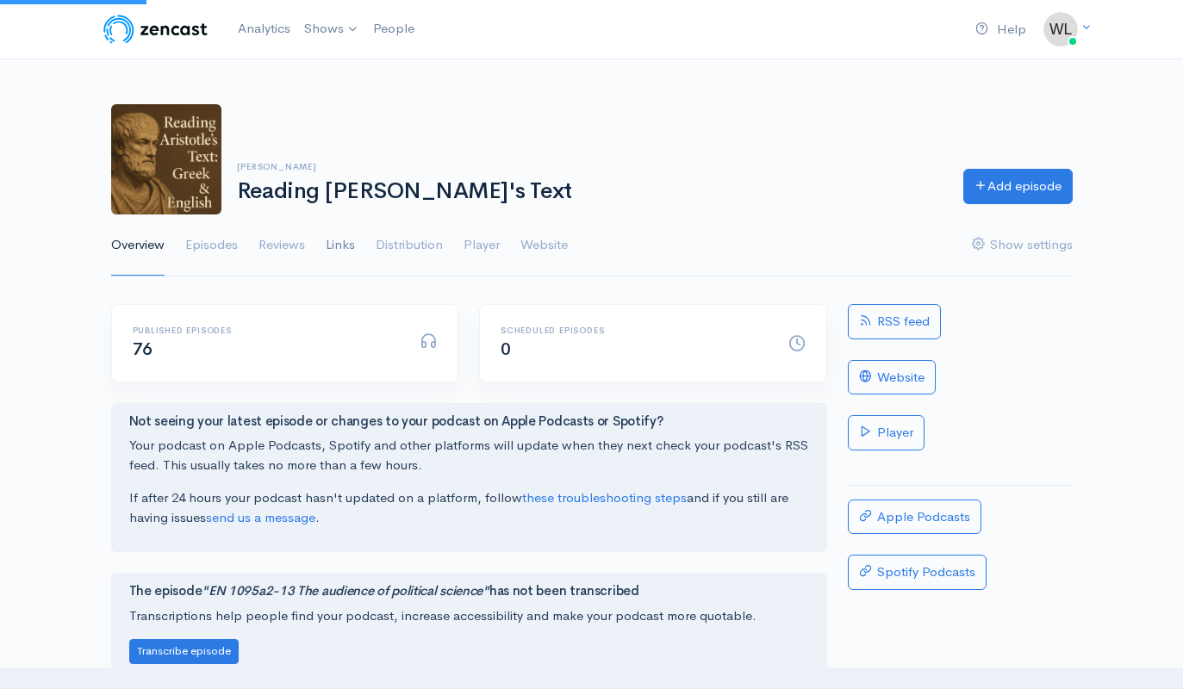
click at [341, 247] on link "Links" at bounding box center [340, 246] width 29 height 62
click at [342, 243] on link "Links" at bounding box center [340, 246] width 29 height 62
click at [913, 325] on link "RSS feed" at bounding box center [894, 321] width 93 height 35
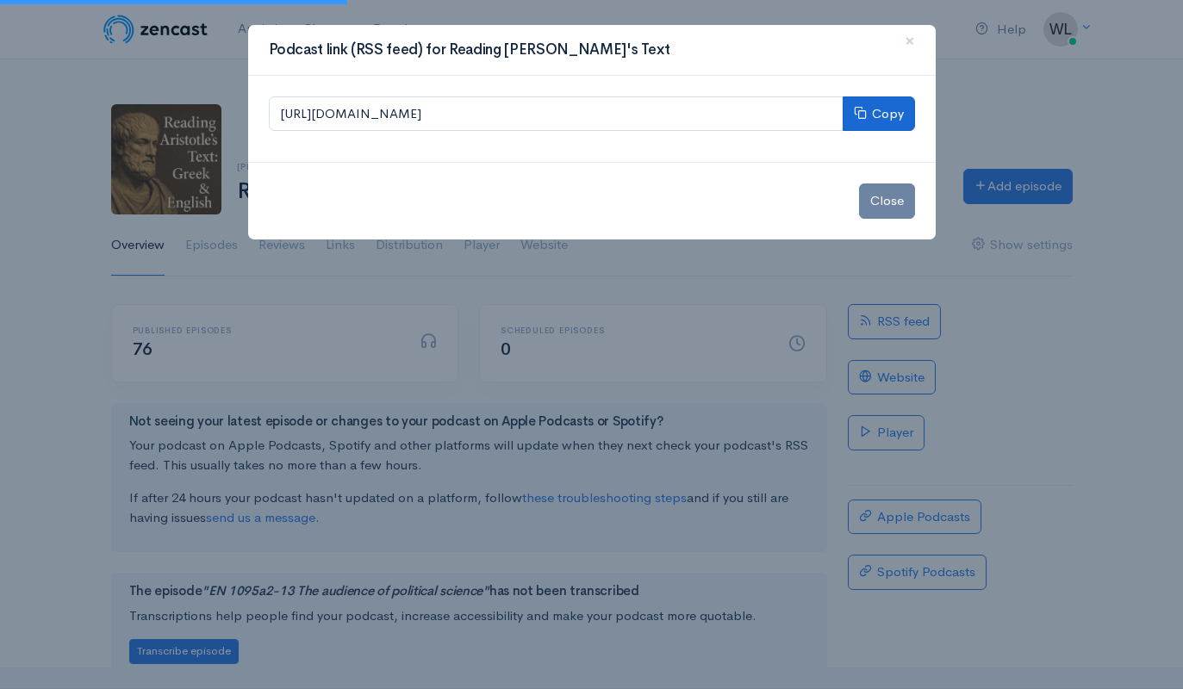
click at [889, 114] on button "Copy" at bounding box center [879, 114] width 72 height 35
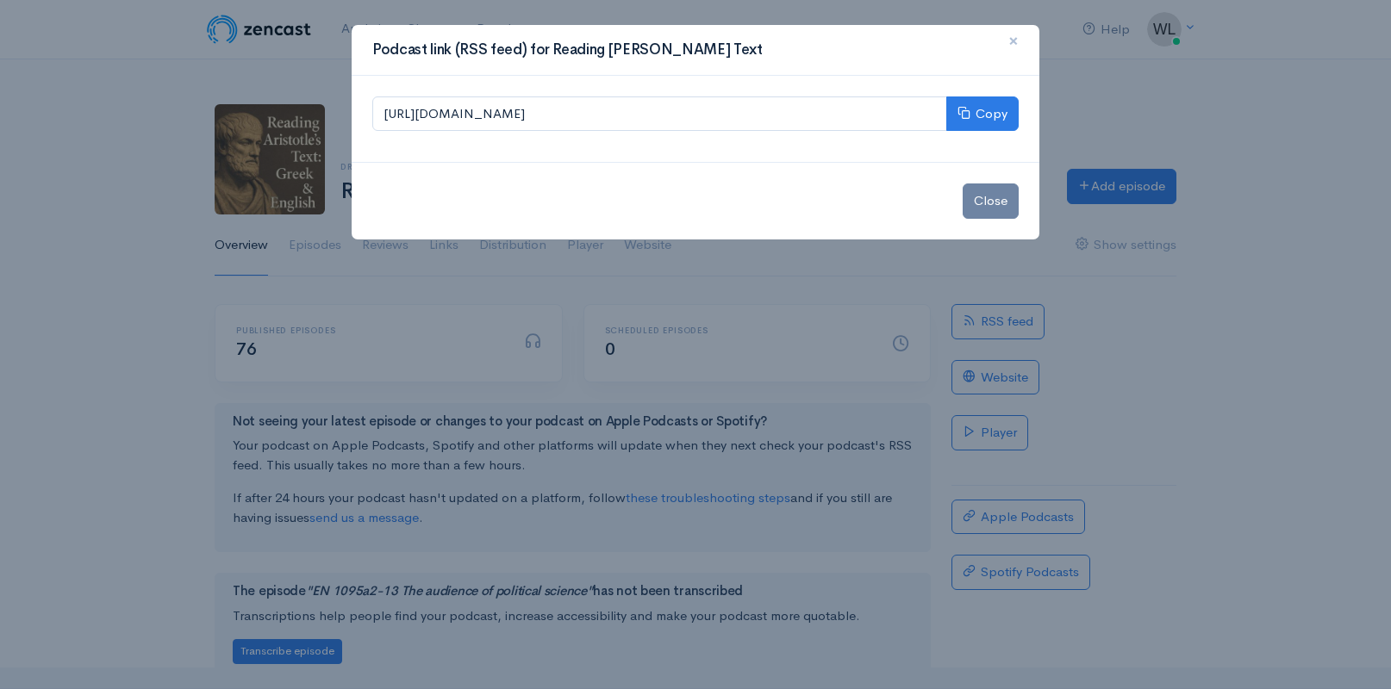
click at [1013, 41] on span "×" at bounding box center [1013, 40] width 10 height 25
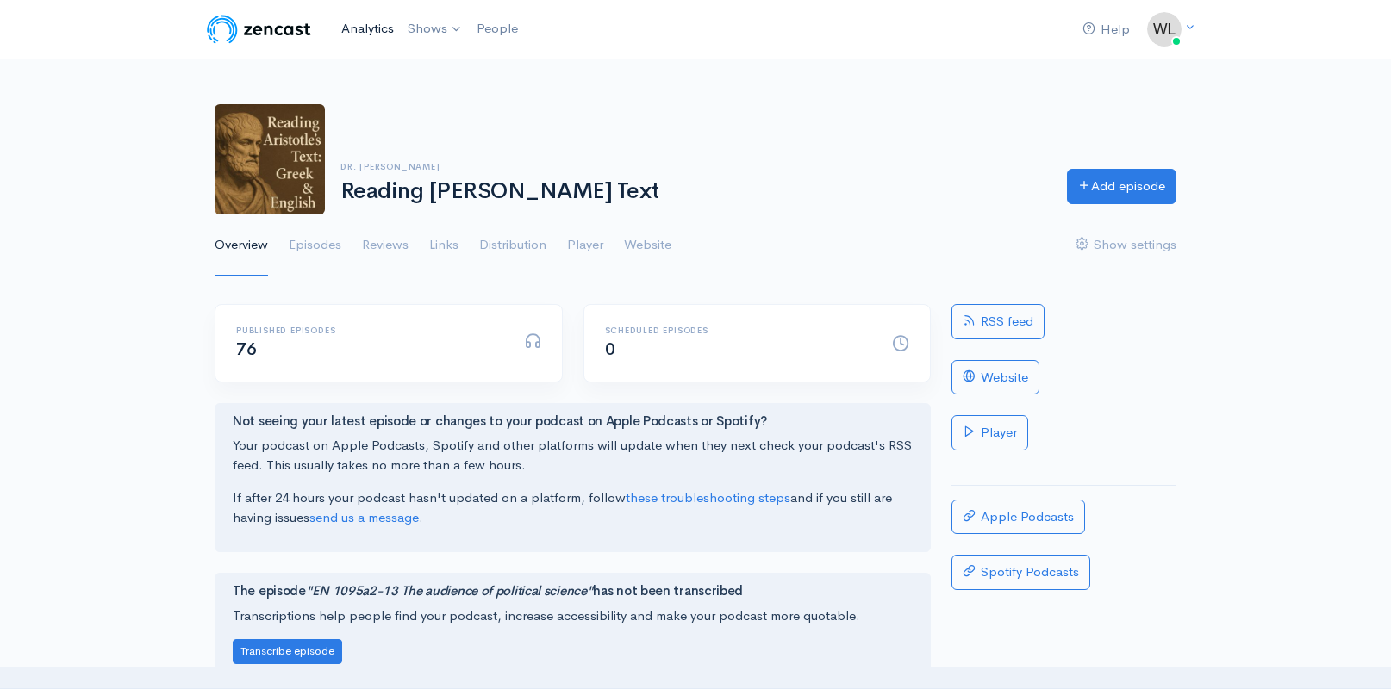
click at [370, 27] on link "Analytics" at bounding box center [367, 28] width 66 height 37
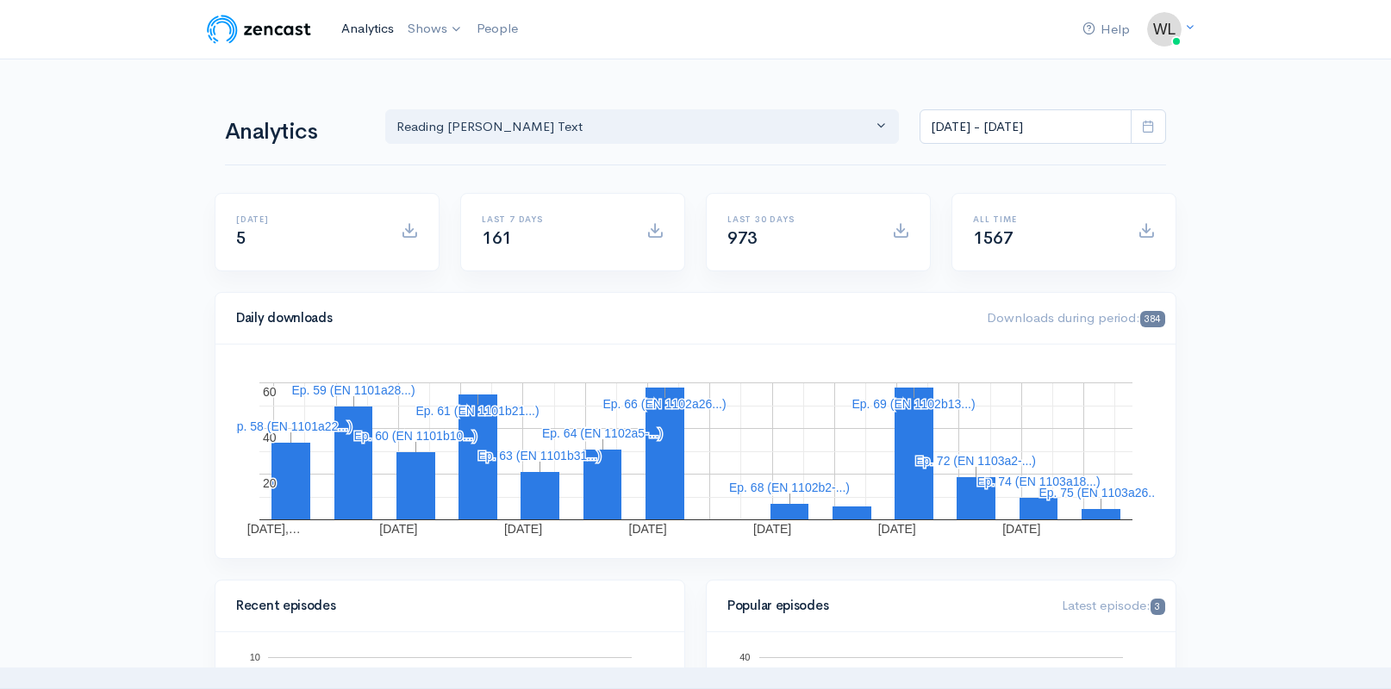
click at [359, 22] on link "Analytics" at bounding box center [367, 28] width 66 height 37
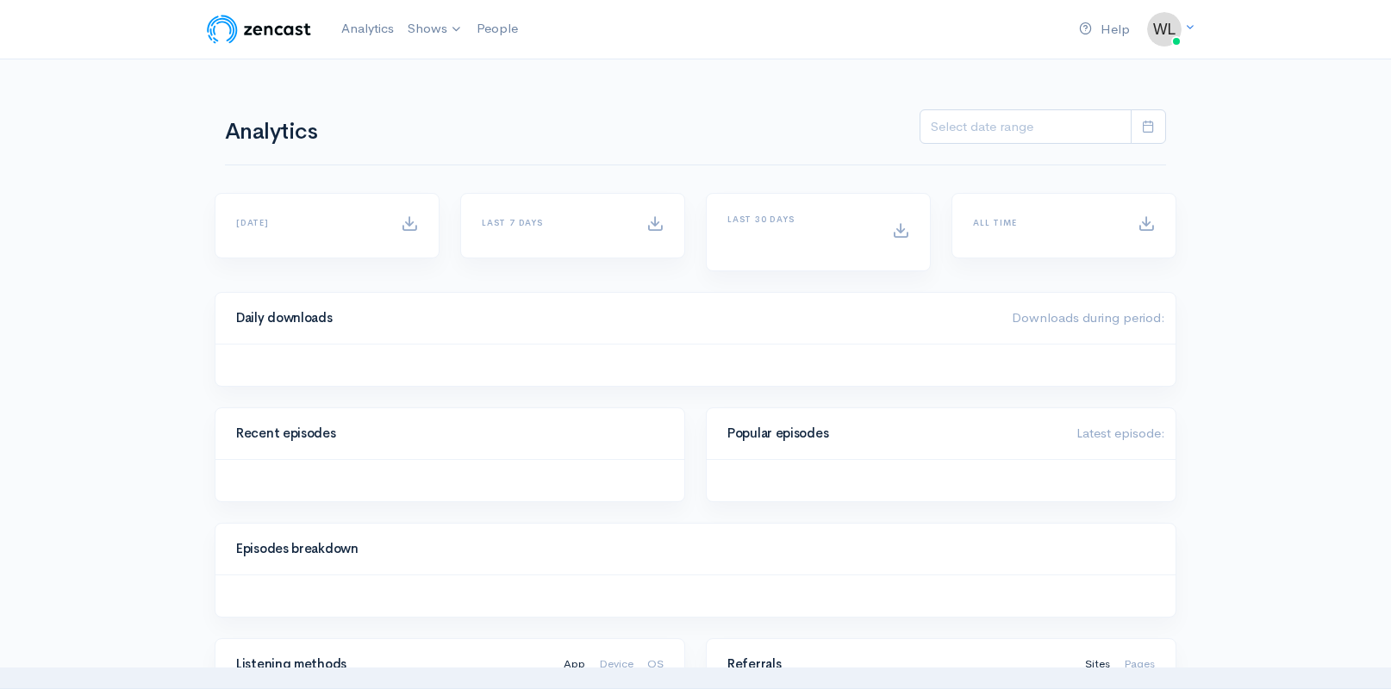
click at [359, 22] on link "Analytics" at bounding box center [367, 28] width 66 height 37
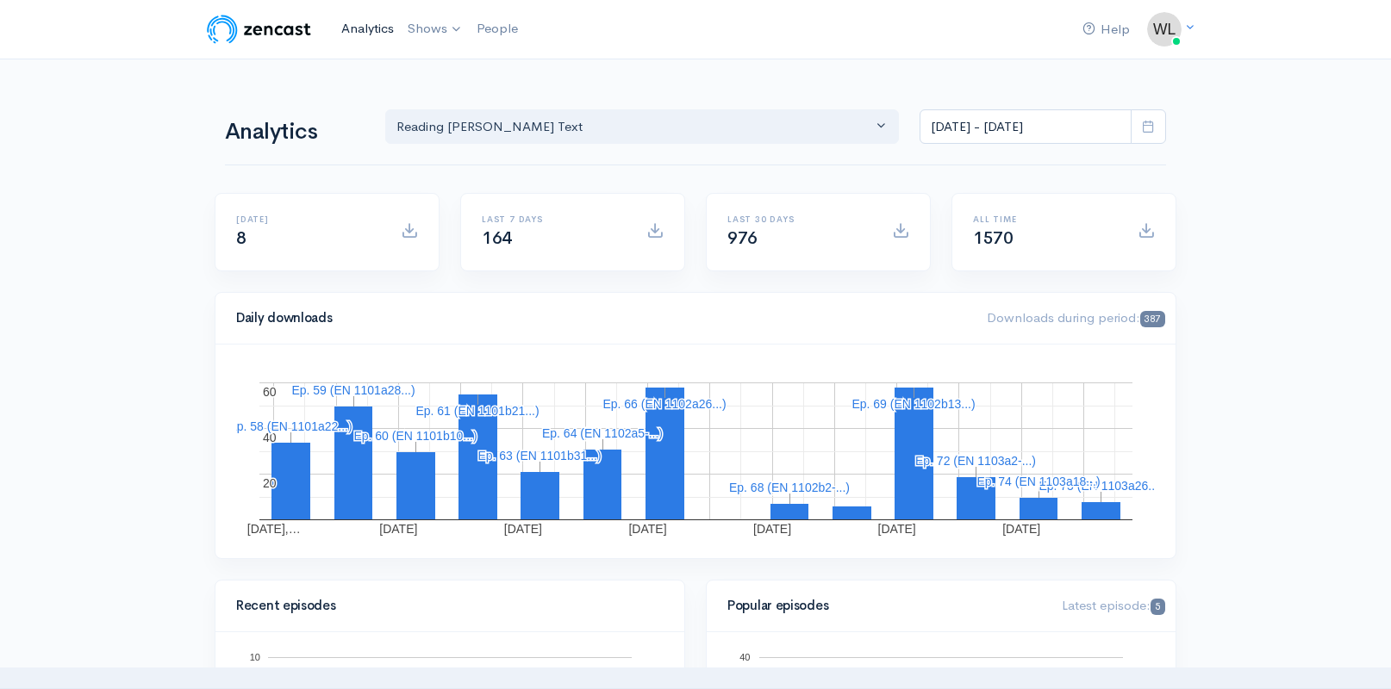
click at [371, 28] on link "Analytics" at bounding box center [367, 28] width 66 height 37
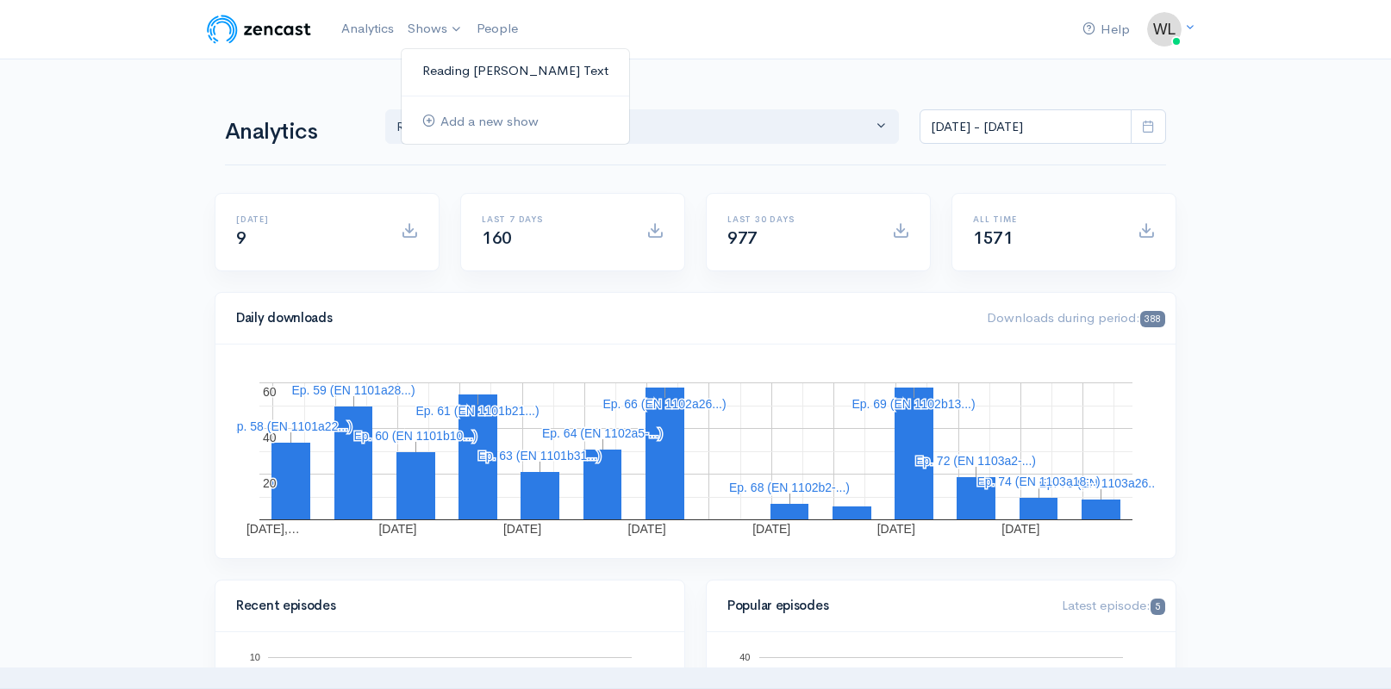
click at [456, 65] on link "Reading [PERSON_NAME] Text" at bounding box center [516, 71] width 228 height 30
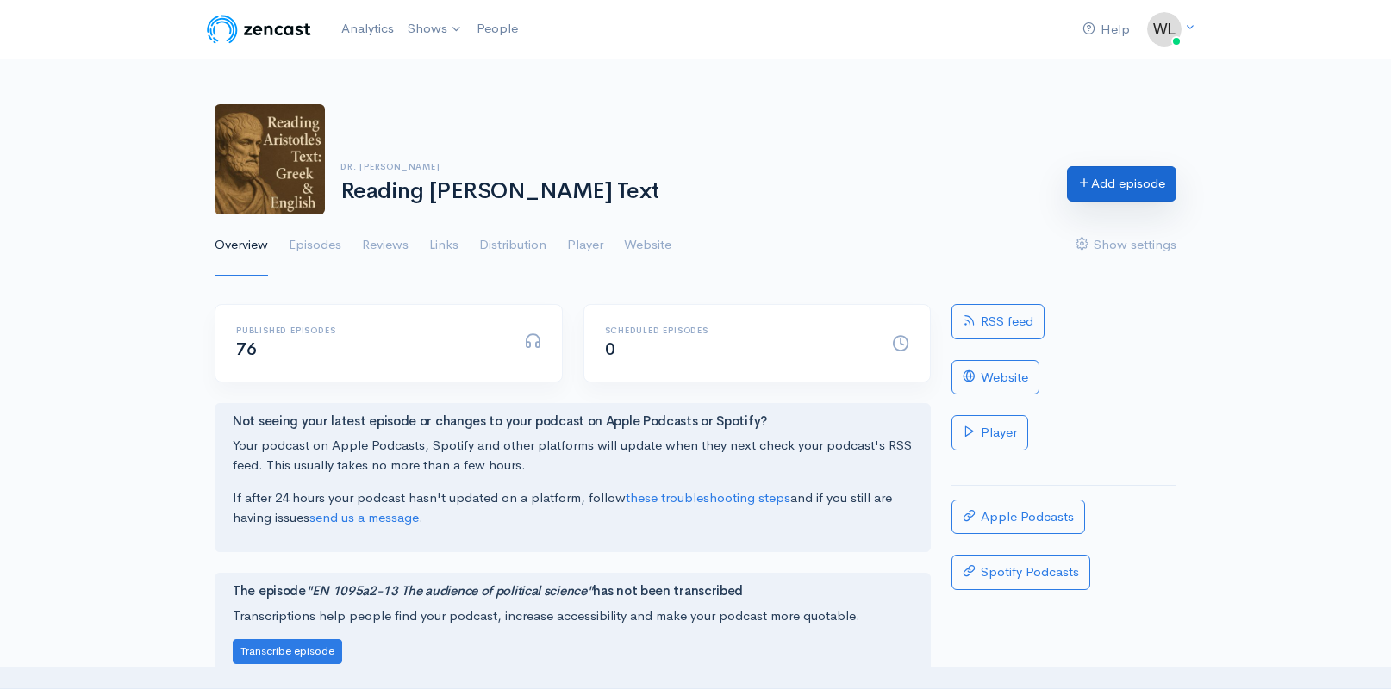
click at [1112, 180] on link "Add episode" at bounding box center [1121, 183] width 109 height 35
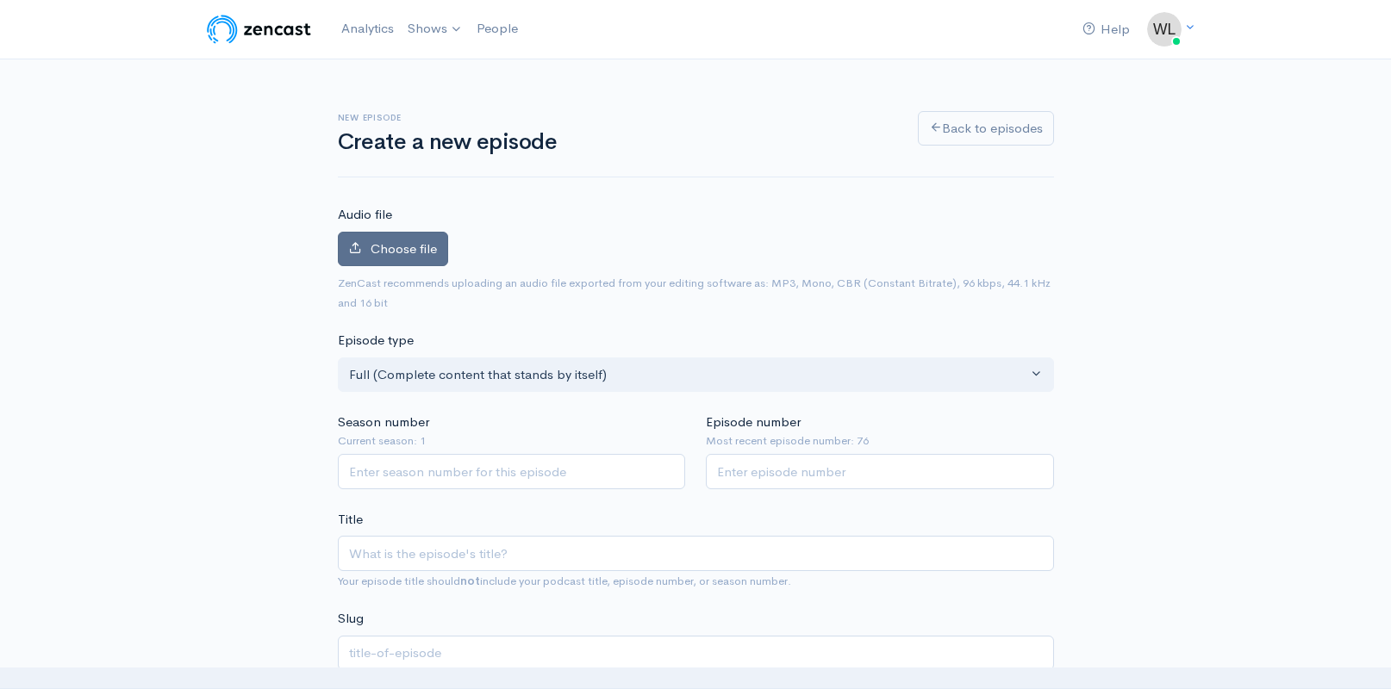
click at [427, 251] on span "Choose file" at bounding box center [404, 248] width 66 height 16
click at [0, 0] on input "Choose file" at bounding box center [0, 0] width 0 height 0
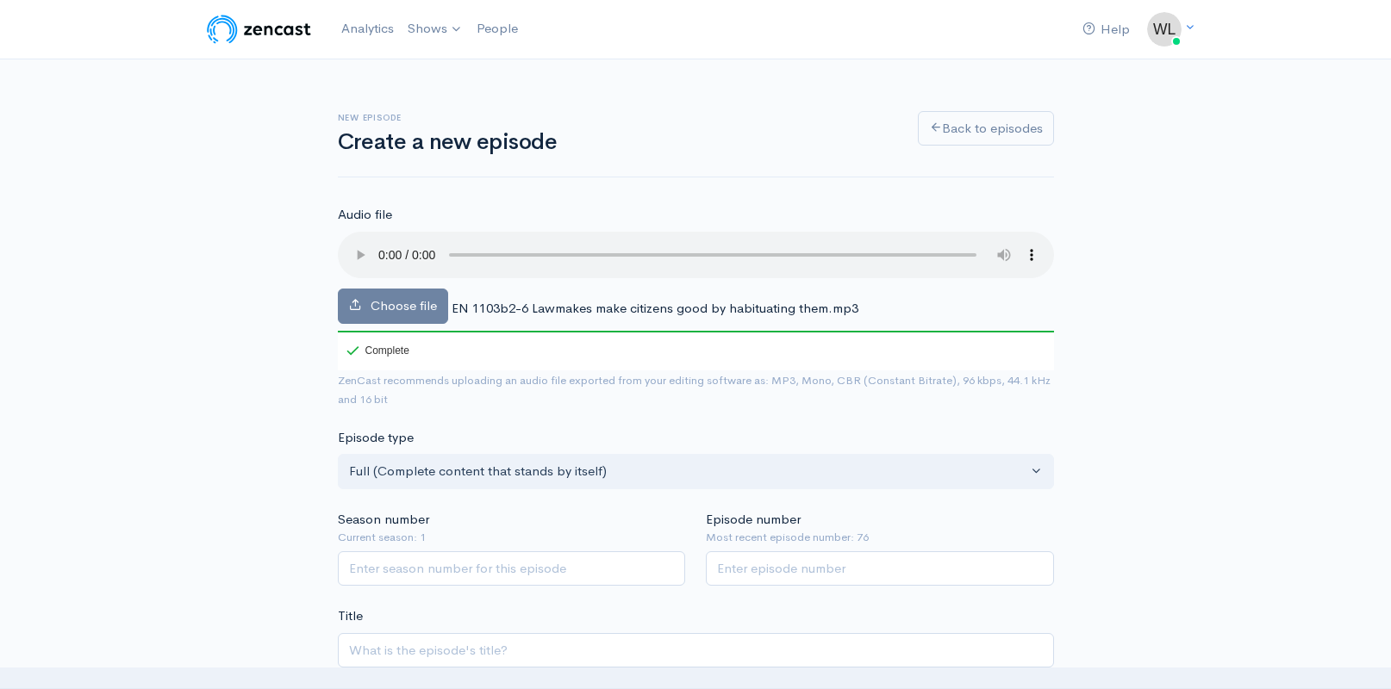
click at [505, 300] on span "EN 1103b2-6 Lawmakes make citizens good by habituating them.mp3" at bounding box center [655, 308] width 407 height 16
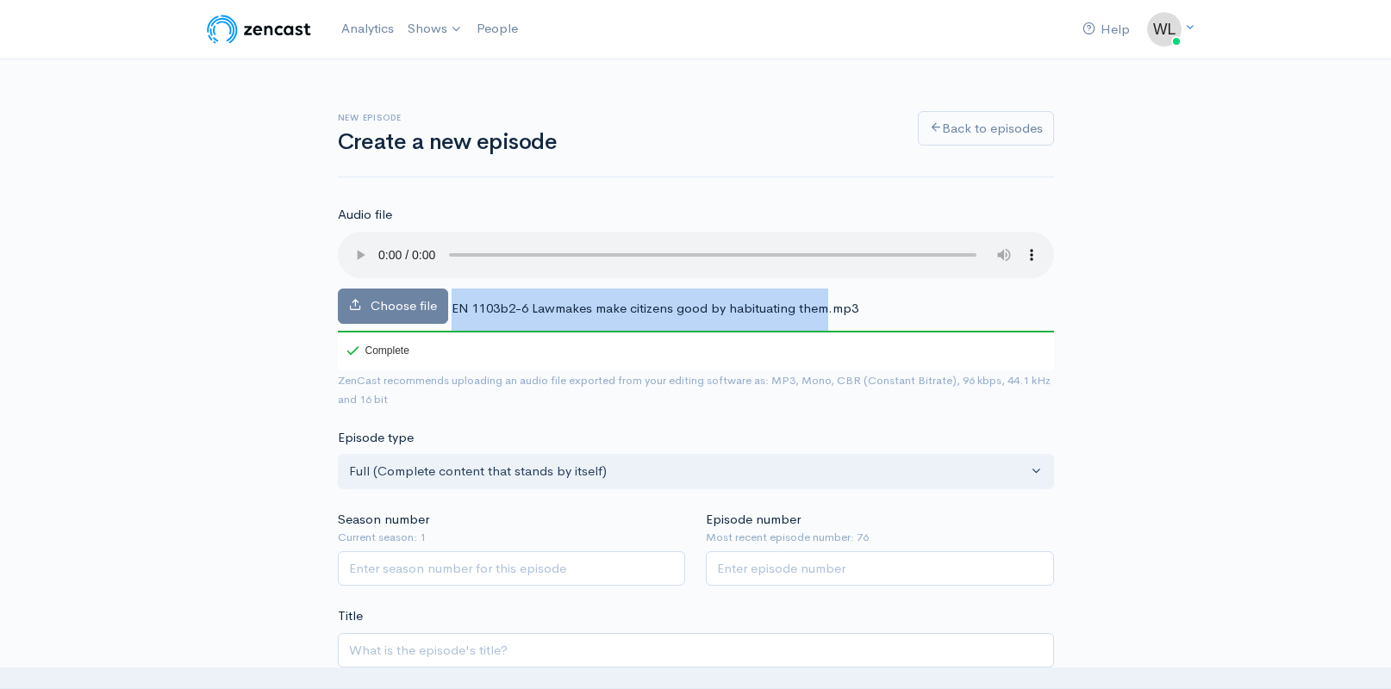
drag, startPoint x: 452, startPoint y: 284, endPoint x: 825, endPoint y: 284, distance: 373.2
click at [825, 300] on span "EN 1103b2-6 Lawmakes make citizens good by habituating them.mp3" at bounding box center [655, 308] width 407 height 16
copy div "EN 1103b2-6 Lawmakes make citizens good by habituating them"
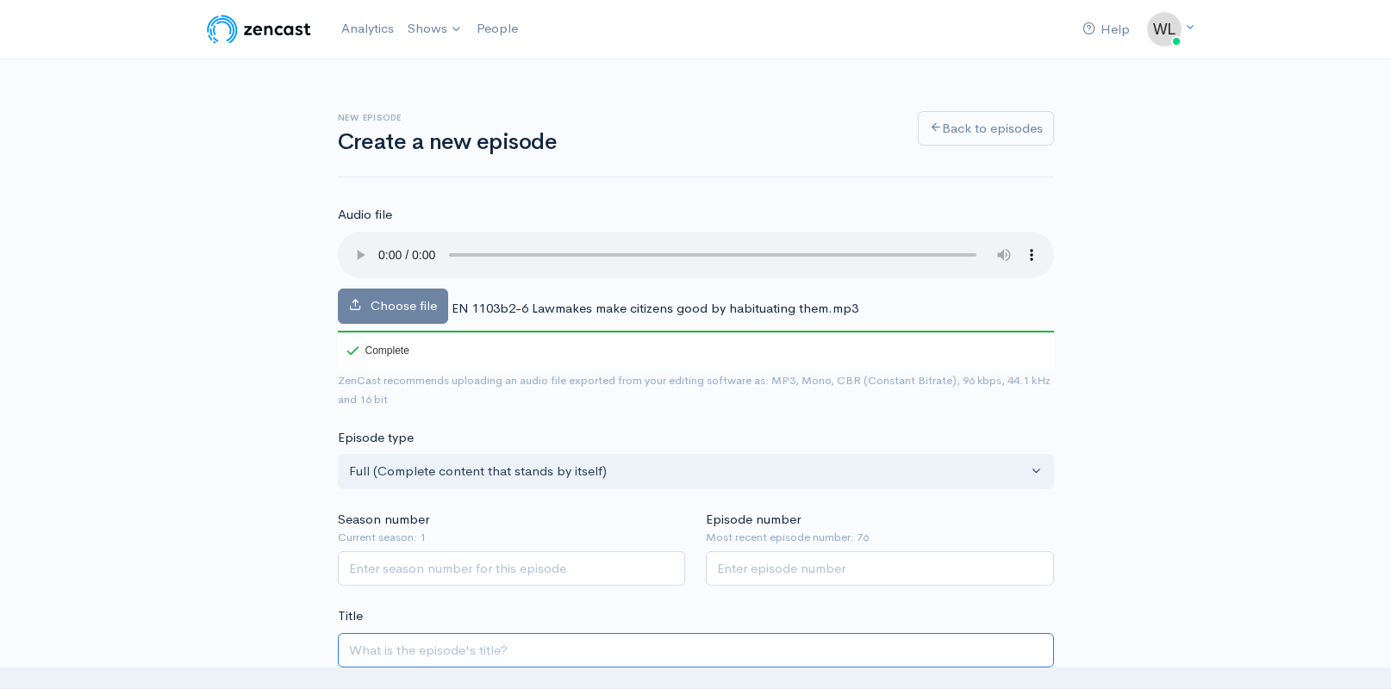
click at [490, 633] on input "Title" at bounding box center [696, 650] width 716 height 35
paste input "EN 1103b2-6 Lawmakes make citizens good by habituating them"
type input "EN 1103b2-6 Lawmakes make citizens good by habituating them"
type input "en-1103b2-6-lawmakes-make-citizens-good-by-habituating-them"
drag, startPoint x: 483, startPoint y: 628, endPoint x: 498, endPoint y: 621, distance: 17.0
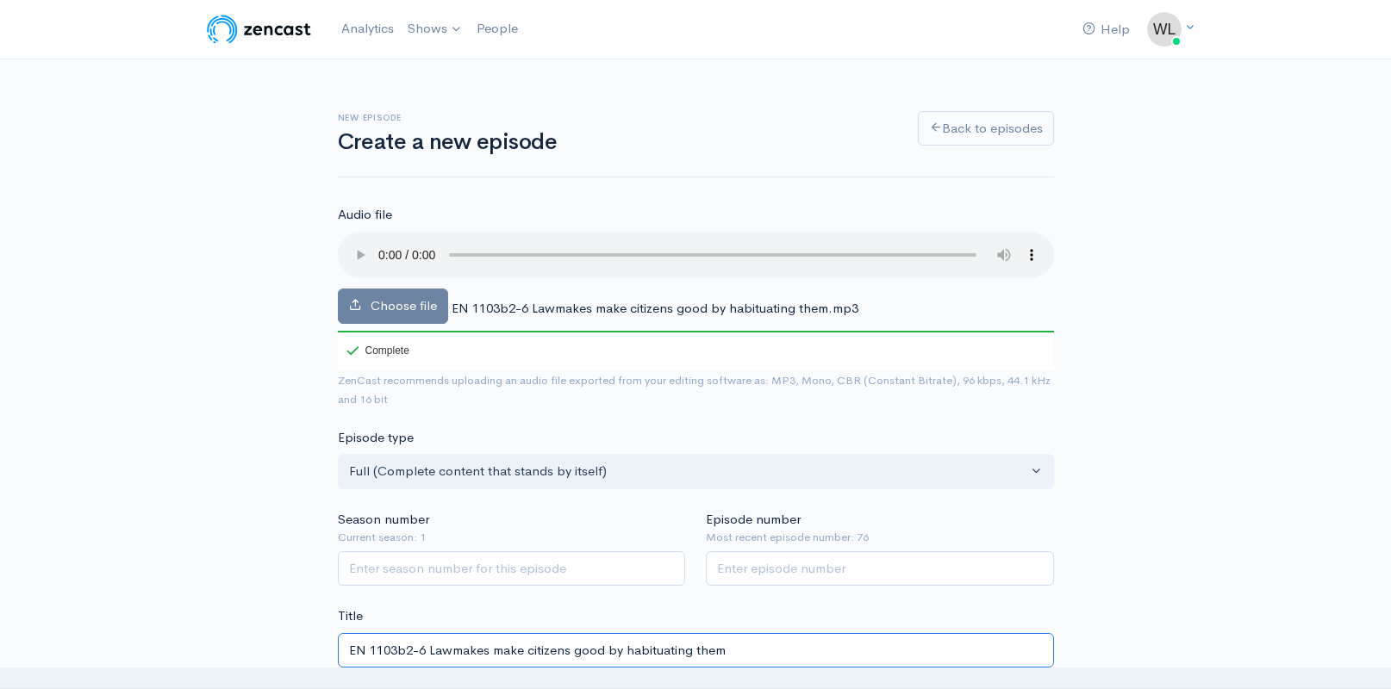
click at [484, 633] on input "EN 1103b2-6 Lawmakes make citizens good by habituating them" at bounding box center [696, 650] width 716 height 35
type input "EN 1103b2-6 Lawmakers make citizens good by habituating them"
type input "en-1103b2-6-lawmakers-make-citizens-good-by-habituating-them"
click at [786, 633] on input "EN 1103b2-6 Lawmakers make citizens good by habituating them" at bounding box center [696, 650] width 716 height 35
type input "EN 1103b2-6 Lawmakers make citizens good by habituating them"
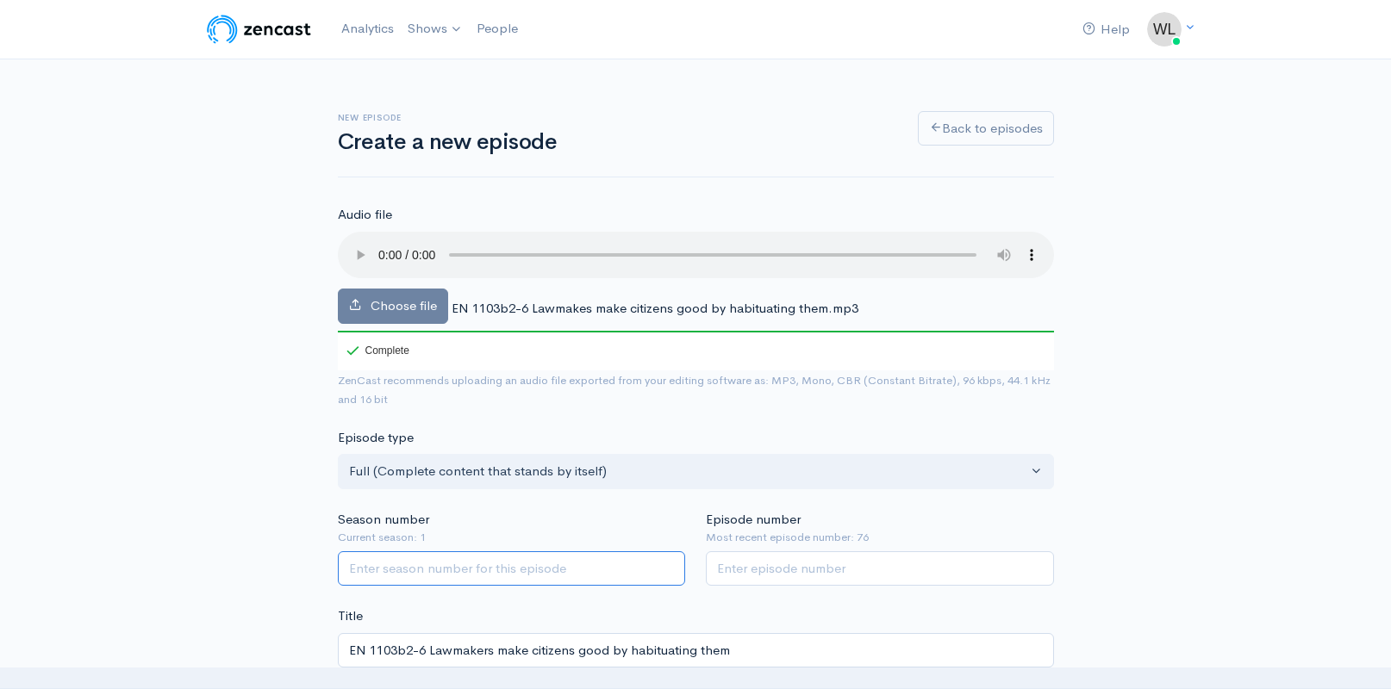
click at [549, 552] on input "Season number" at bounding box center [512, 569] width 348 height 35
type input "1"
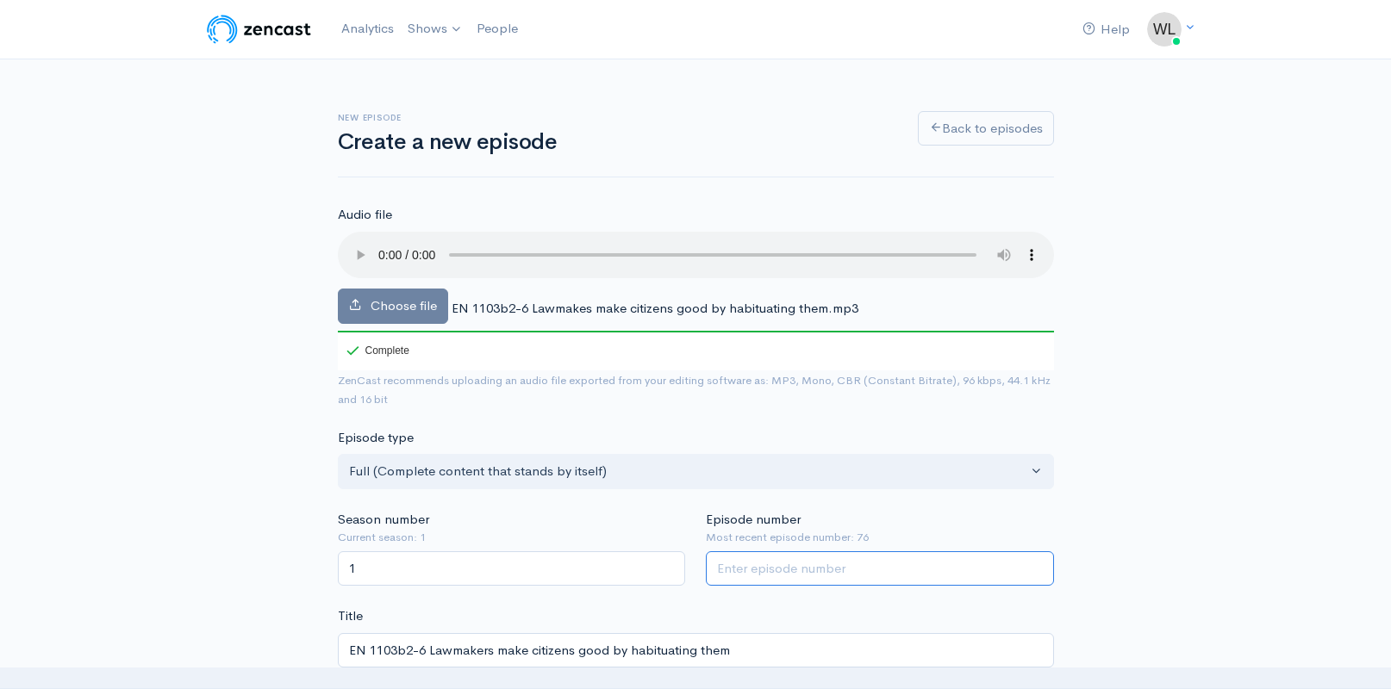
click at [753, 553] on input "Episode number" at bounding box center [880, 569] width 348 height 35
type input "77"
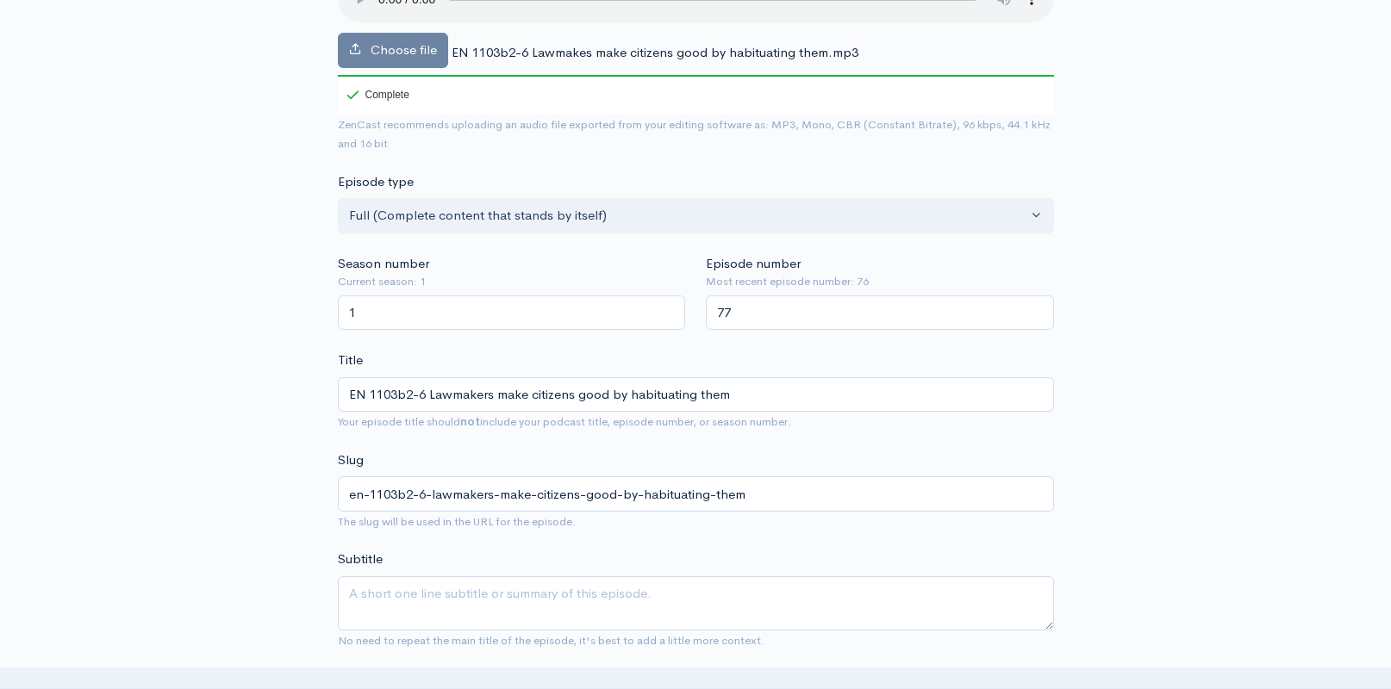
scroll to position [290, 0]
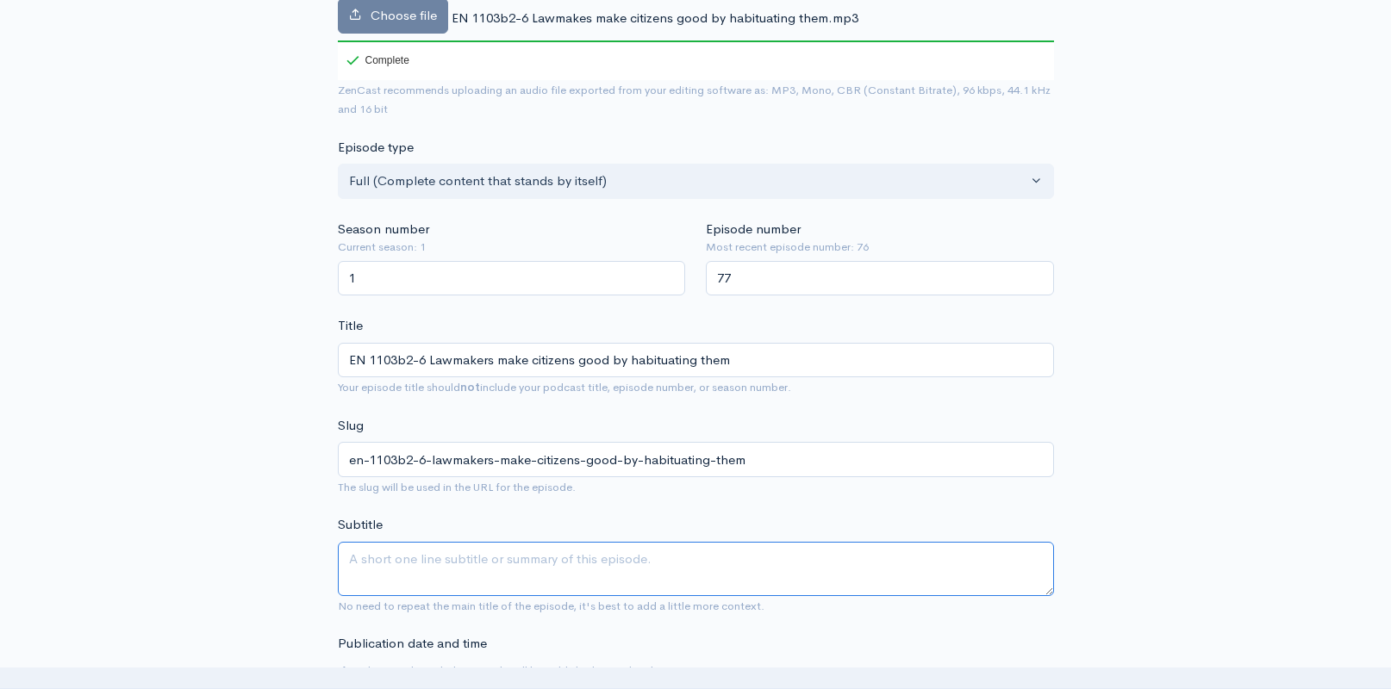
click at [408, 547] on textarea "Subtitle" at bounding box center [696, 569] width 716 height 54
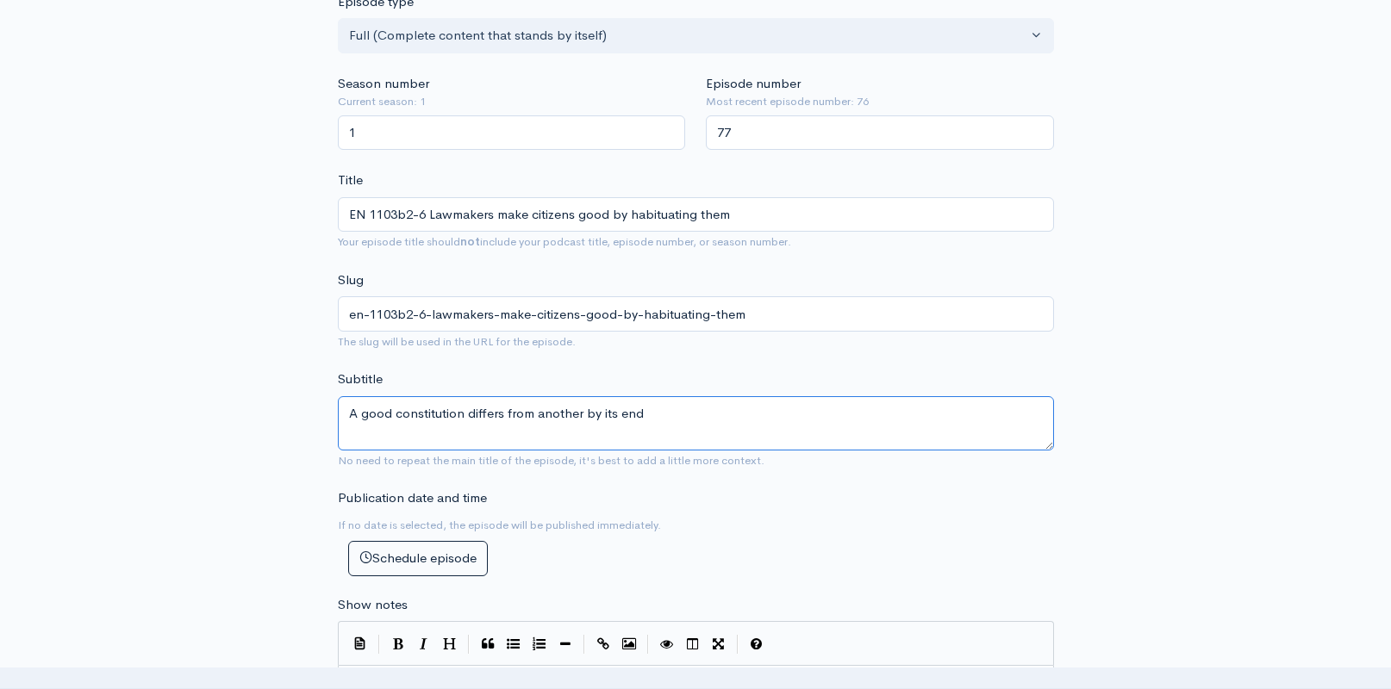
scroll to position [661, 0]
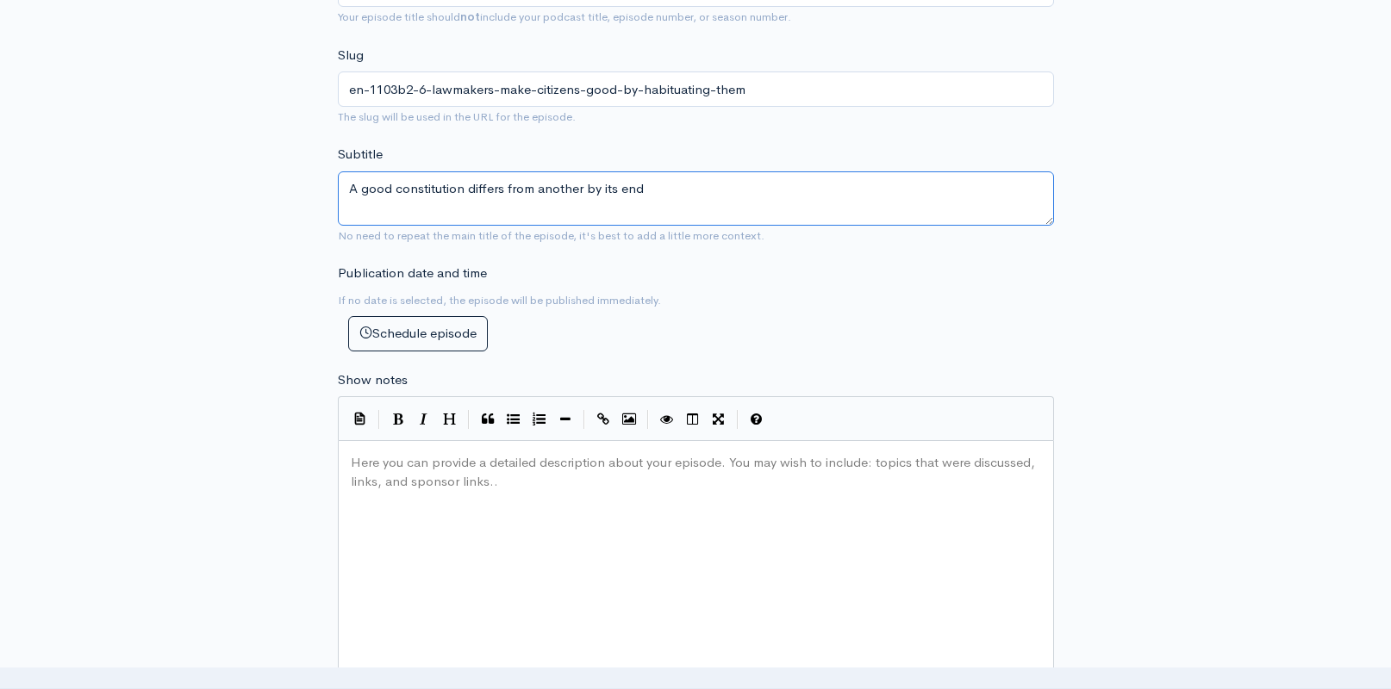
type textarea "A good constitution differs from another by its end"
drag, startPoint x: 491, startPoint y: 549, endPoint x: 477, endPoint y: 549, distance: 14.7
click at [491, 549] on div "Here you can provide a detailed description about your episode. You may wish to…" at bounding box center [717, 601] width 740 height 302
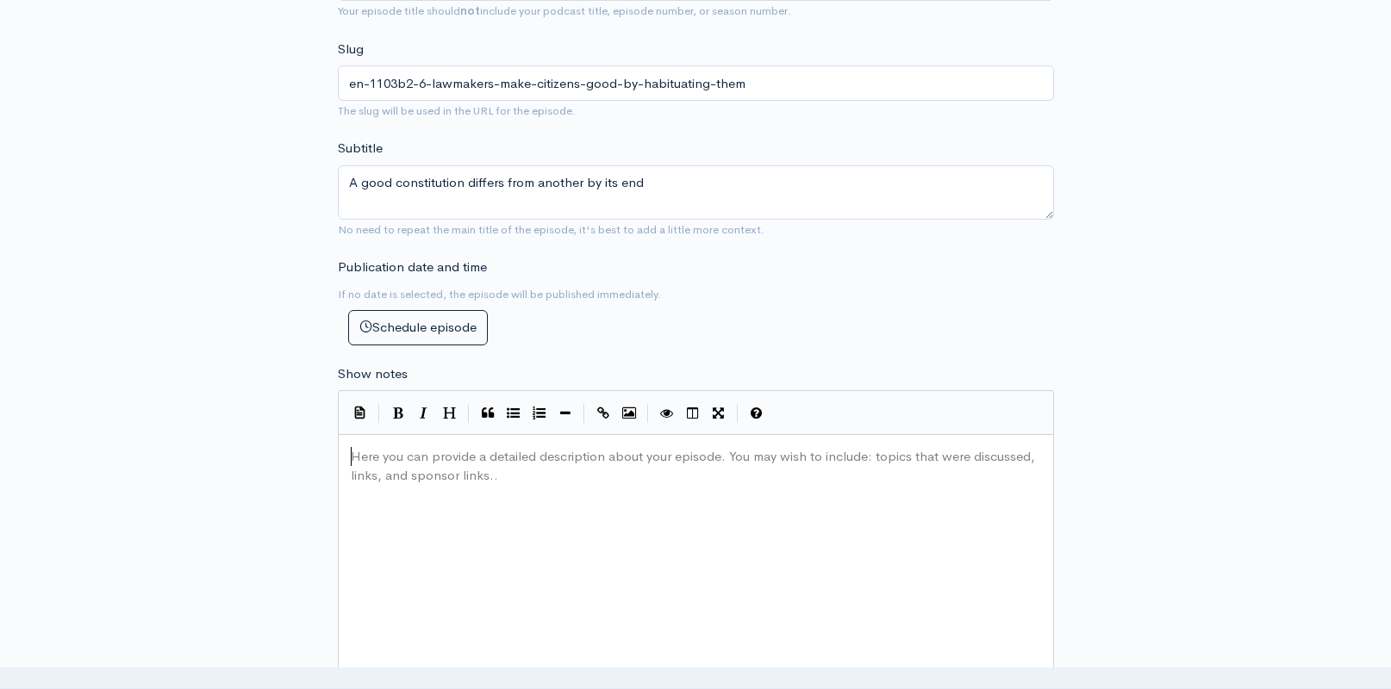
scroll to position [667, 0]
click at [656, 508] on div "Here you can provide a detailed description about your episode. You may wish to…" at bounding box center [717, 595] width 740 height 302
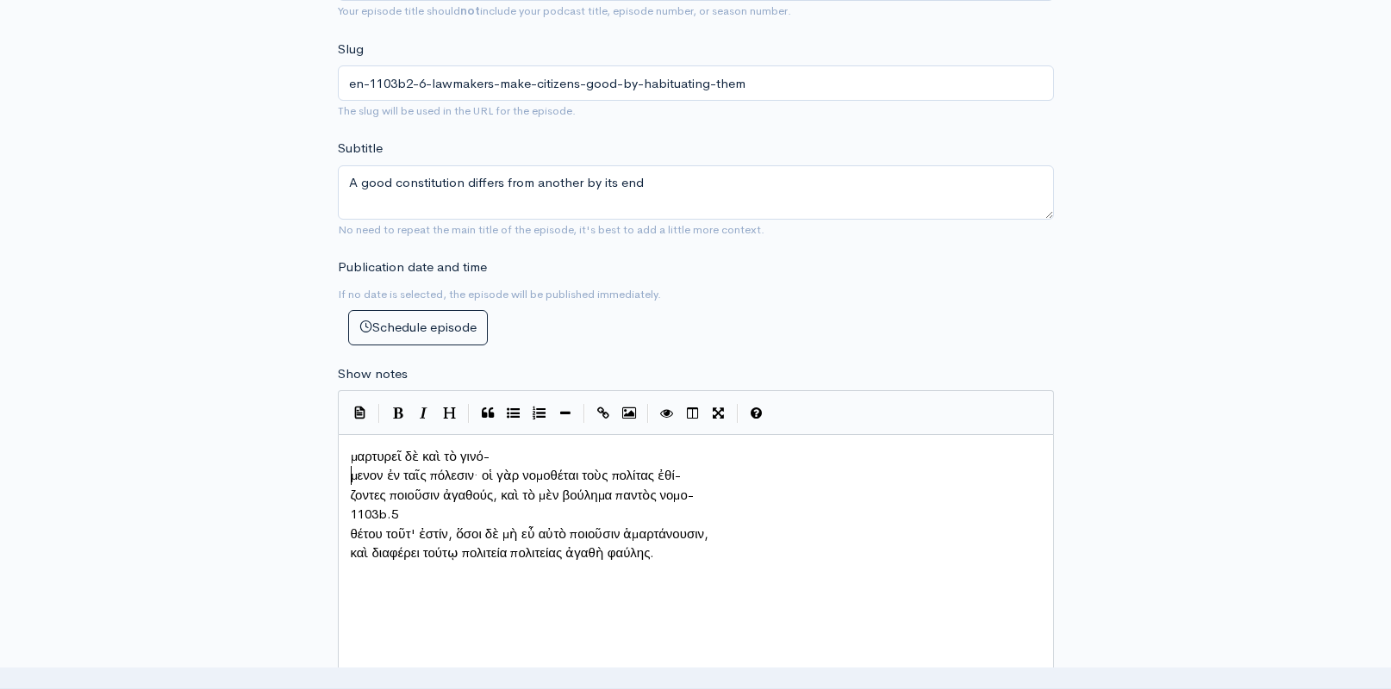
click at [352, 474] on span "μενον ἐν ταῖς πόλεσιν· οἱ γὰρ νομοθέται τοὺς πολίτας ἐθί-" at bounding box center [516, 475] width 330 height 16
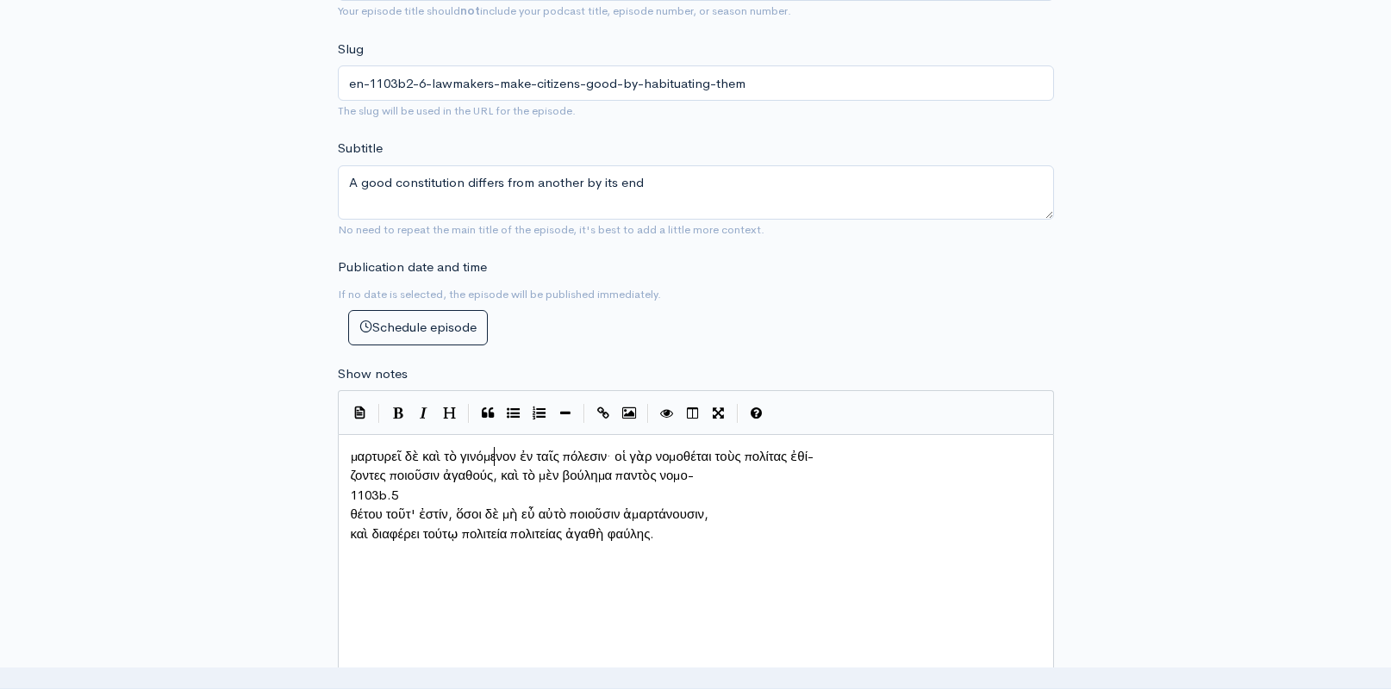
click at [348, 474] on pre "ζοντες ποιοῦσιν ἀγαθούς, καὶ τὸ μὲν βούλημα παντὸς νομο-" at bounding box center [695, 476] width 697 height 20
type textarea "1103b.5"
drag, startPoint x: 394, startPoint y: 483, endPoint x: 341, endPoint y: 481, distance: 52.6
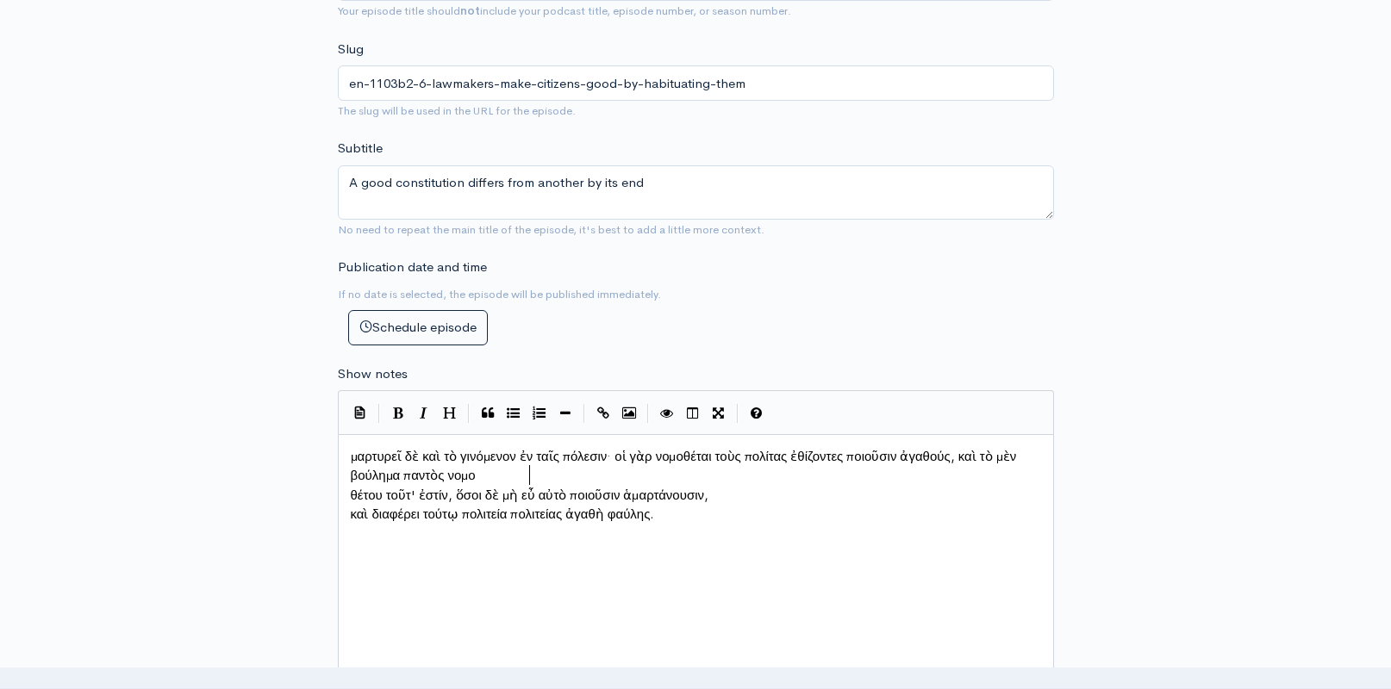
click at [352, 487] on span "θέτου τοῦτ' ἐστίν, ὅσοι δὲ μὴ εὖ αὐτὸ ποιοῦσιν ἁμαρτάνουσιν," at bounding box center [530, 495] width 359 height 16
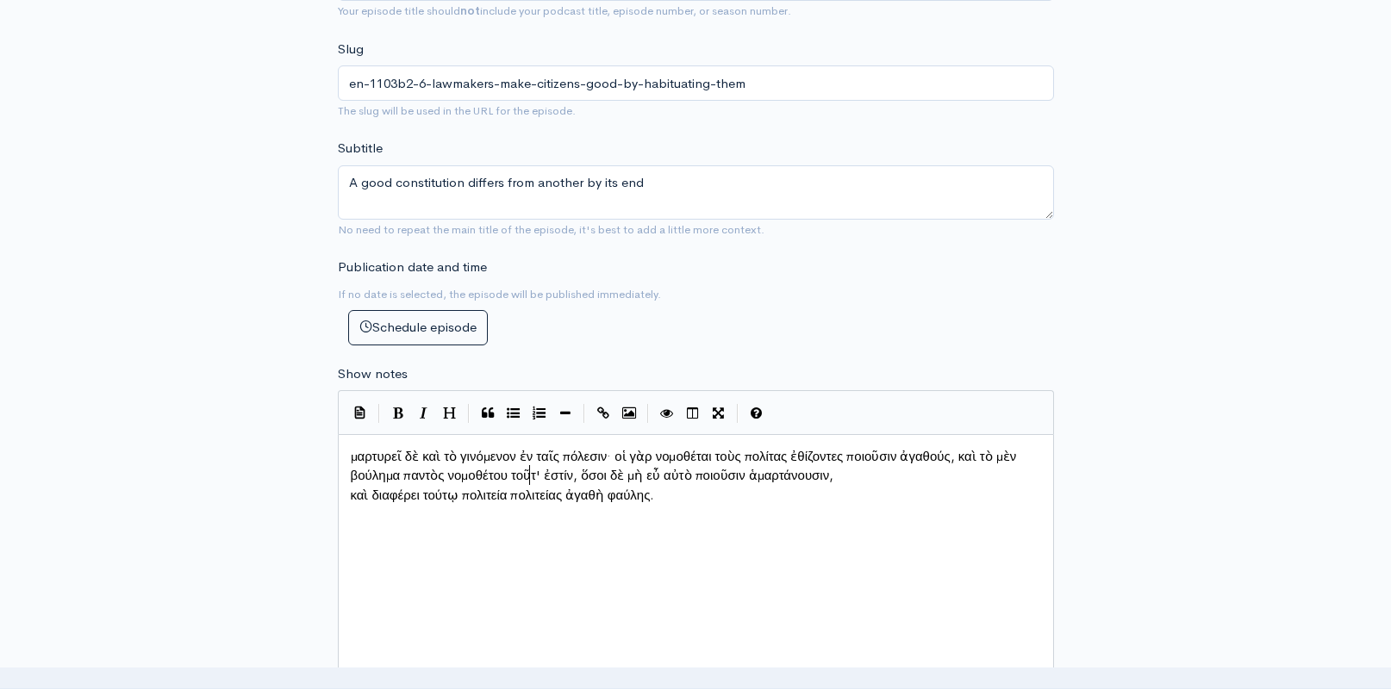
click at [349, 495] on pre "καὶ διαφέρει τούτῳ πολιτεία πολιτείας ἀγαθὴ φαύλης." at bounding box center [695, 496] width 697 height 20
click at [489, 530] on div "x μαρτυρεῖ δὲ καὶ τὸ γινόμενον ἐν ταῖς πόλεσιν· οἱ γὰρ νομοθέται τοὺς πολίτας ἐ…" at bounding box center [717, 595] width 740 height 302
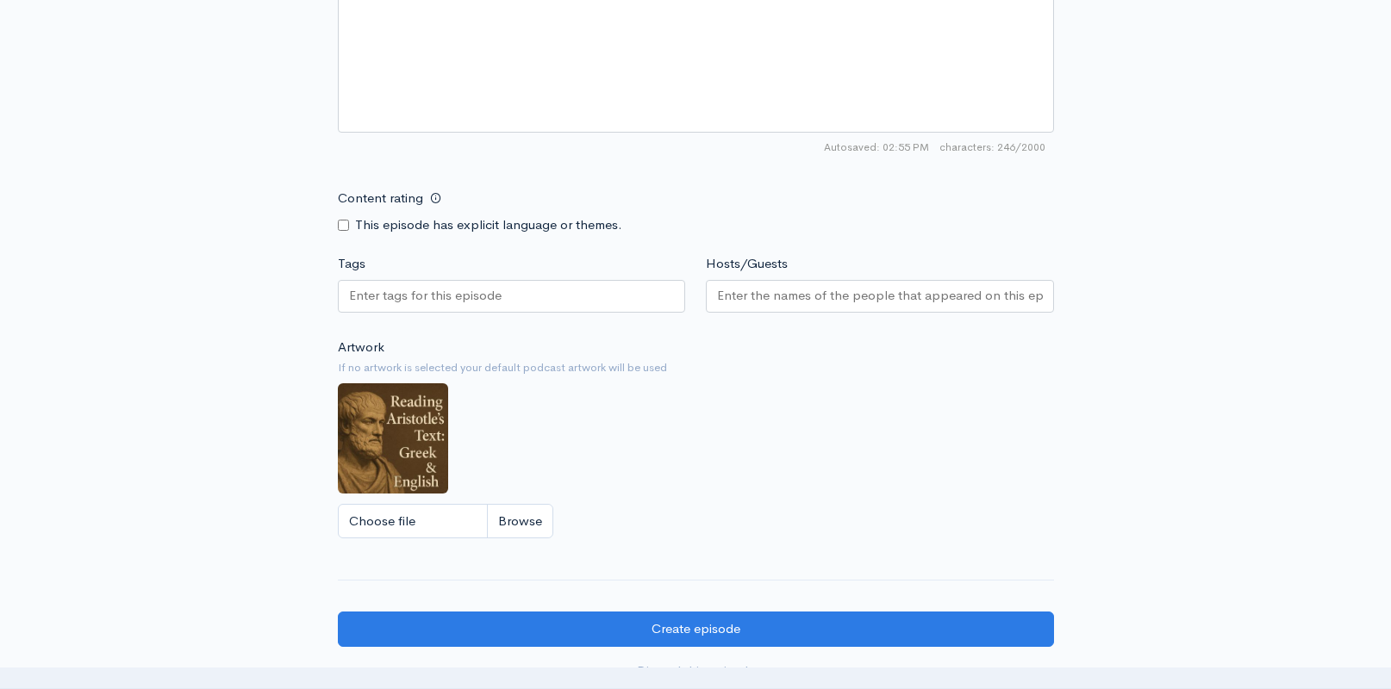
scroll to position [1263, 0]
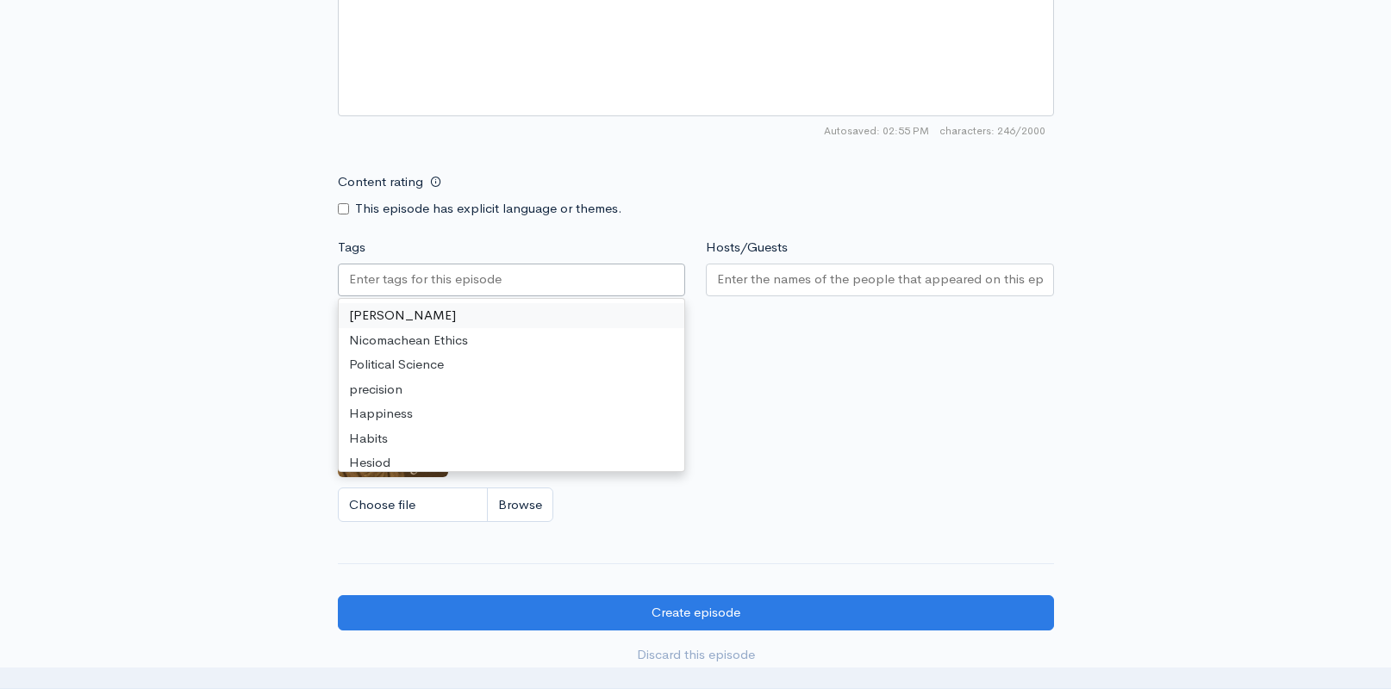
click at [446, 278] on input "Tags" at bounding box center [426, 280] width 155 height 20
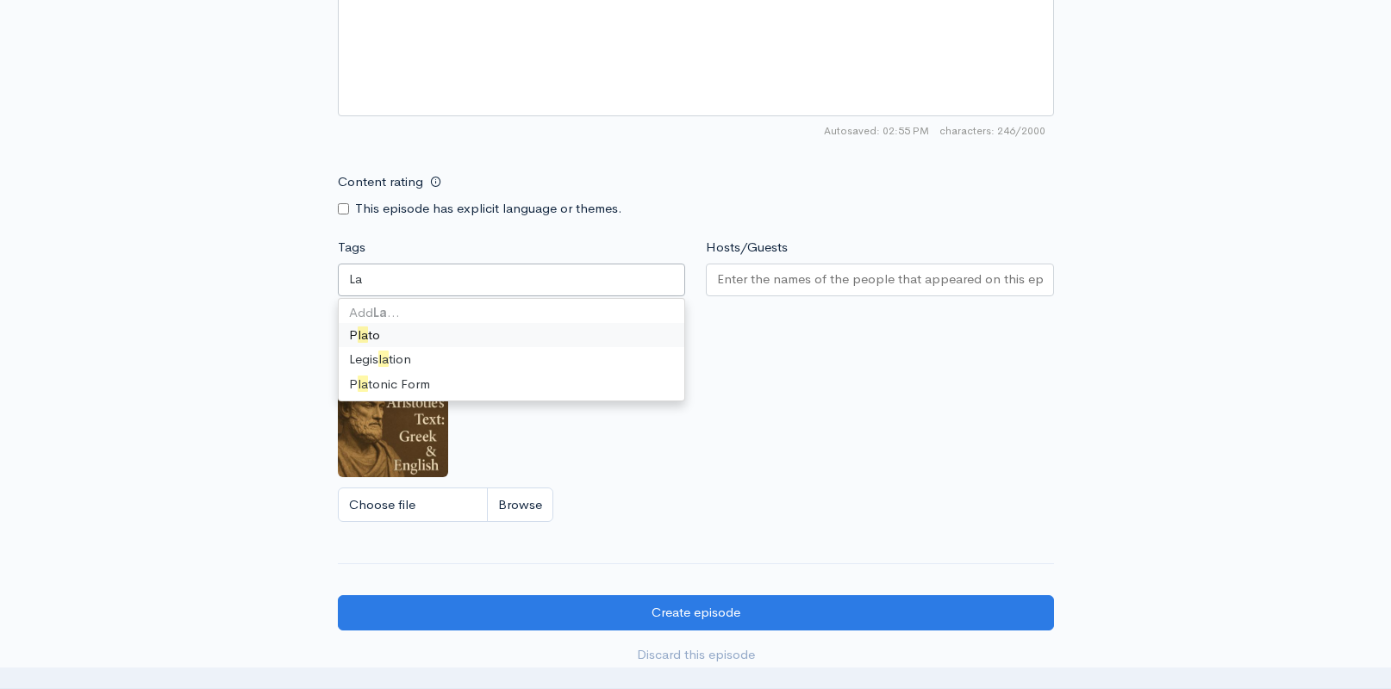
scroll to position [0, 0]
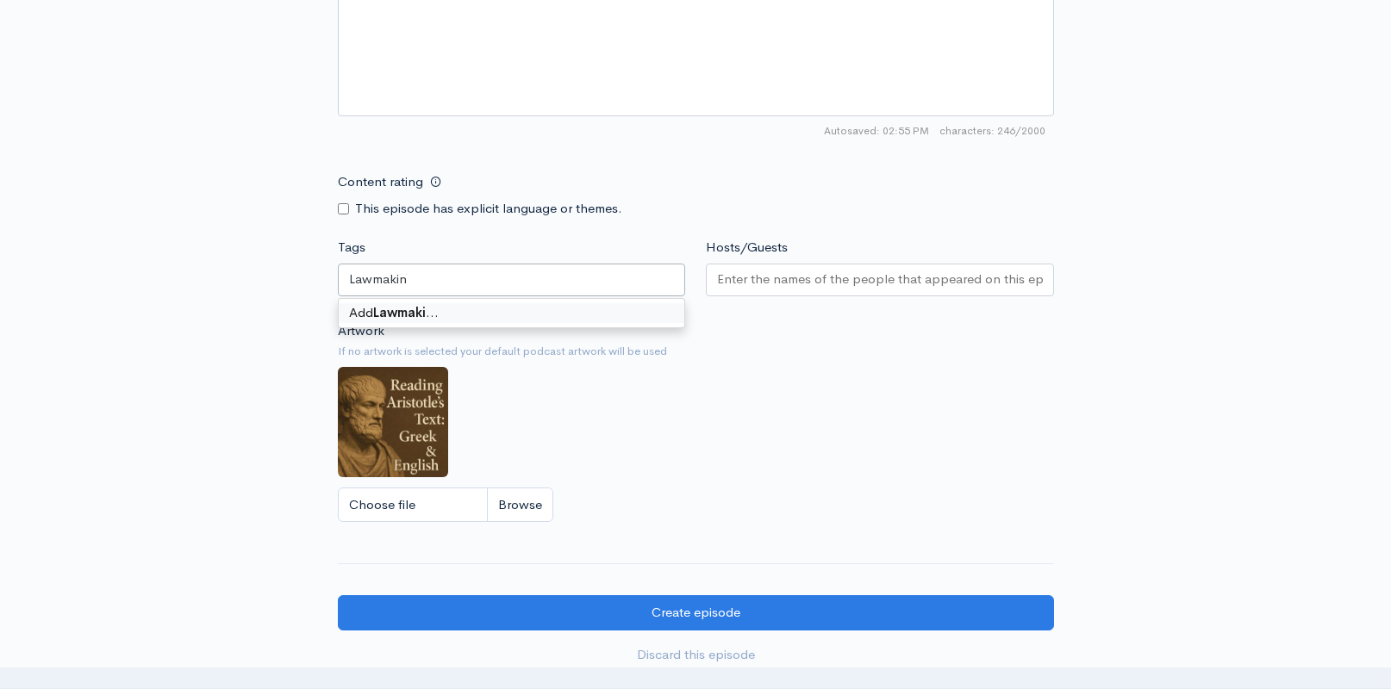
type input "Lawmaking"
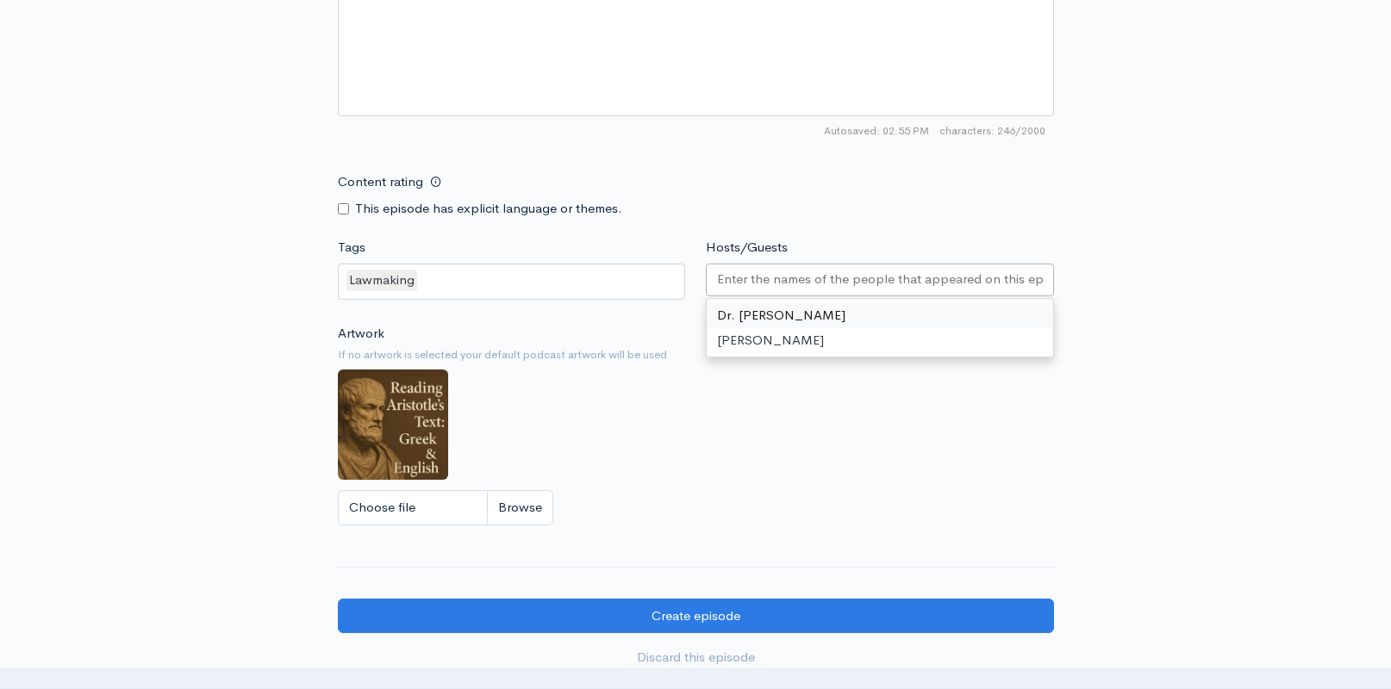
click at [815, 274] on input "Hosts/Guests" at bounding box center [880, 280] width 326 height 20
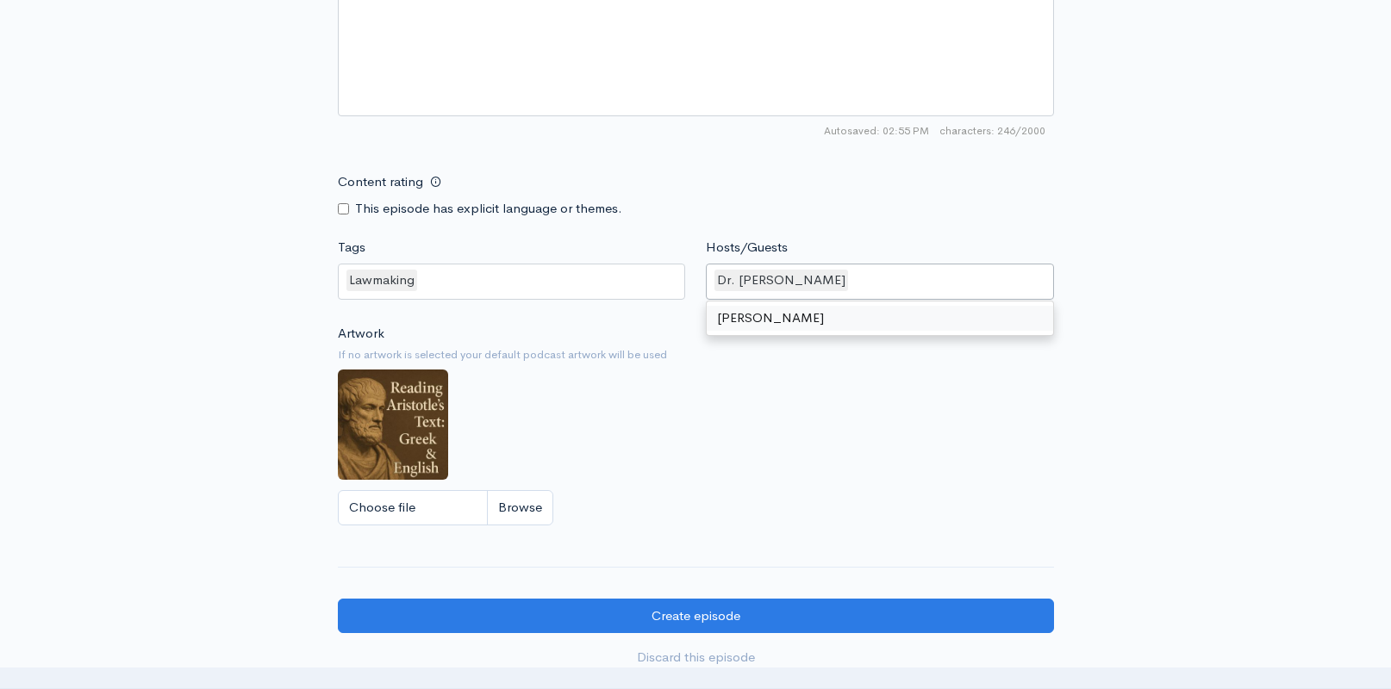
drag, startPoint x: 789, startPoint y: 418, endPoint x: 783, endPoint y: 471, distance: 52.9
click at [787, 419] on div "Artwork If no artwork is selected your default podcast artwork will be used Cho…" at bounding box center [696, 430] width 716 height 212
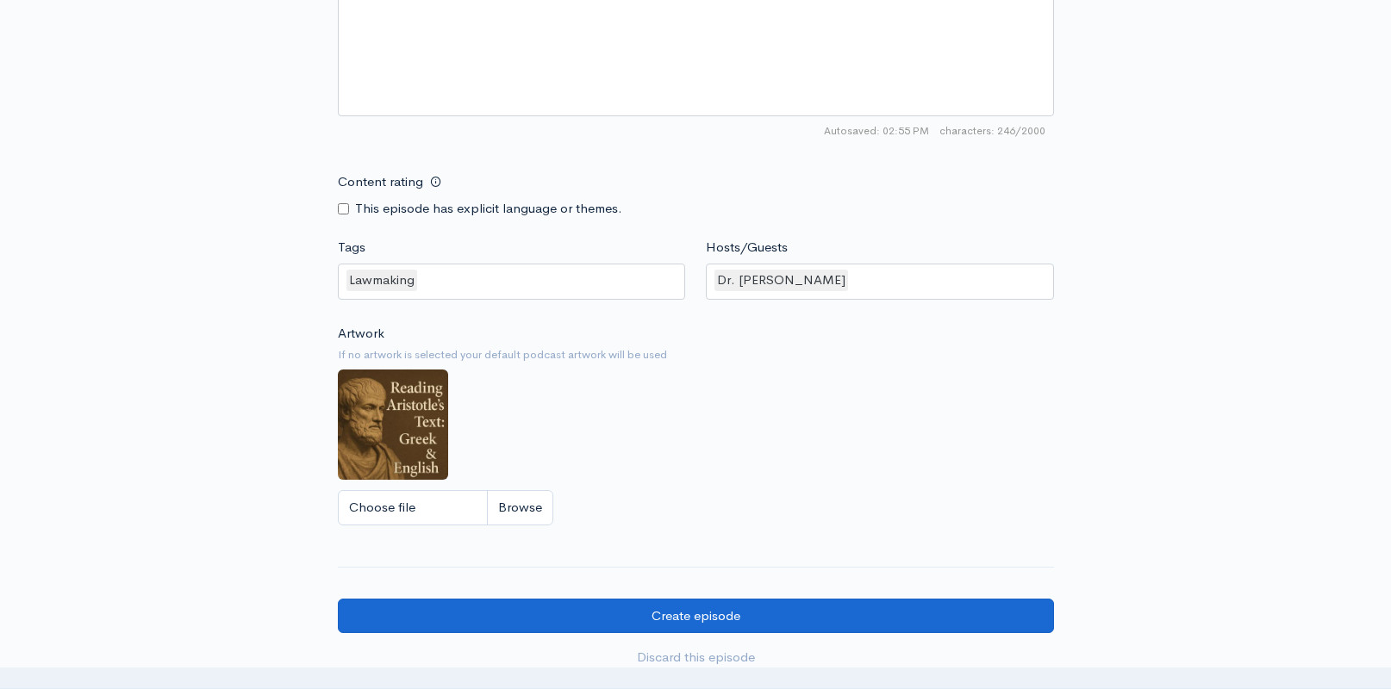
click at [749, 614] on input "Create episode" at bounding box center [696, 616] width 716 height 35
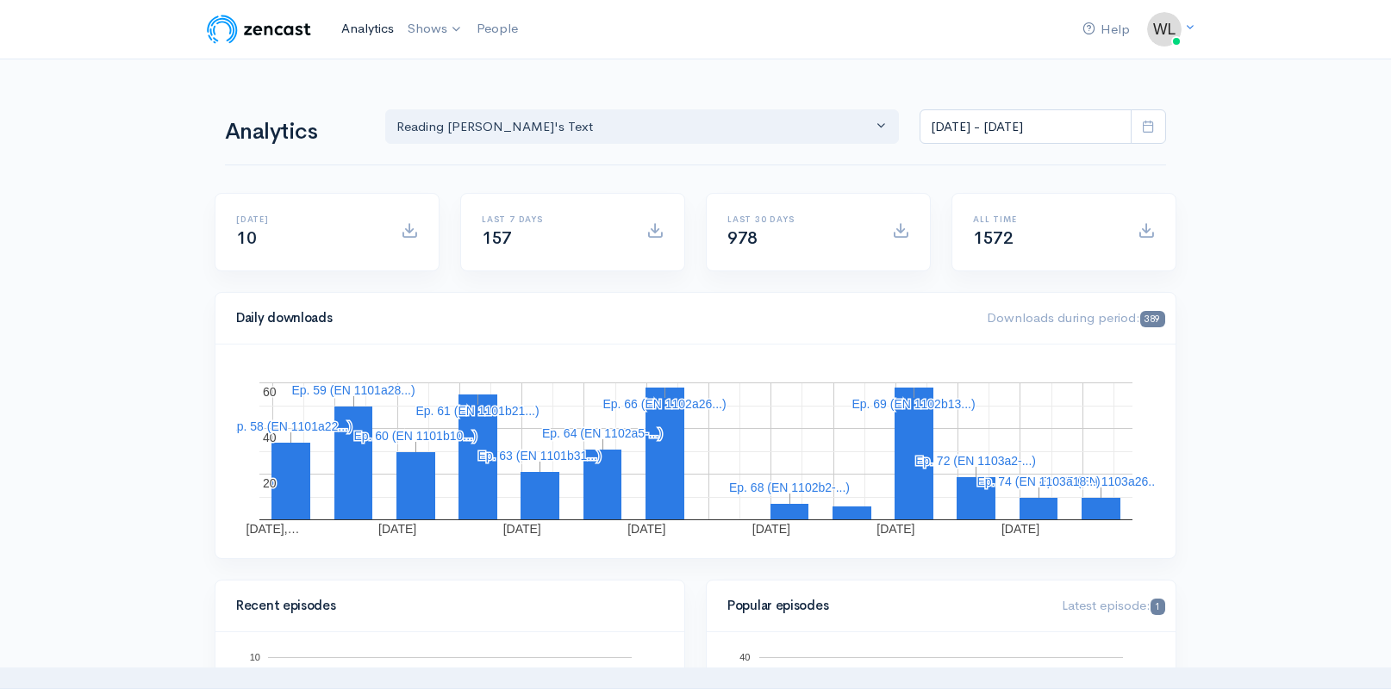
click at [360, 19] on link "Analytics" at bounding box center [367, 28] width 66 height 37
